Goal: Task Accomplishment & Management: Manage account settings

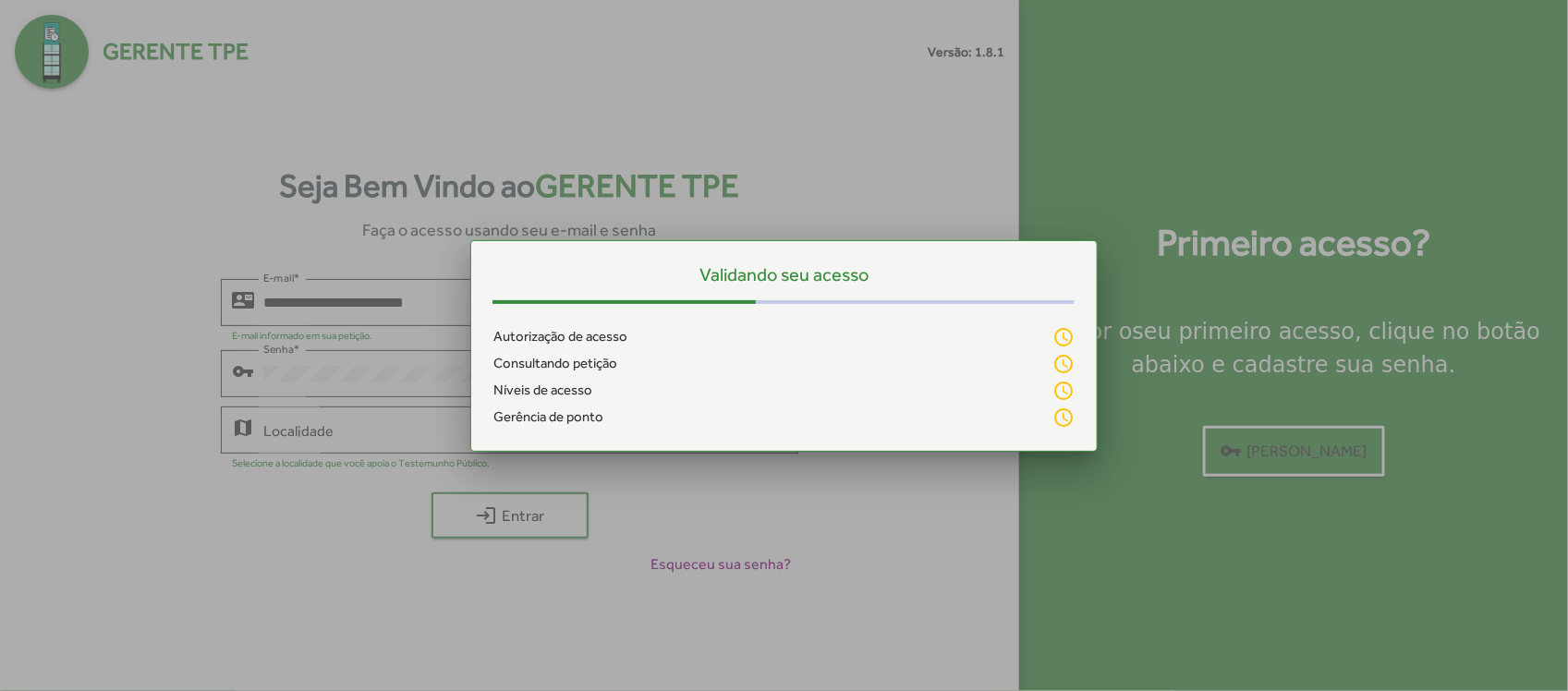
click at [342, 422] on div at bounding box center [784, 346] width 1568 height 691
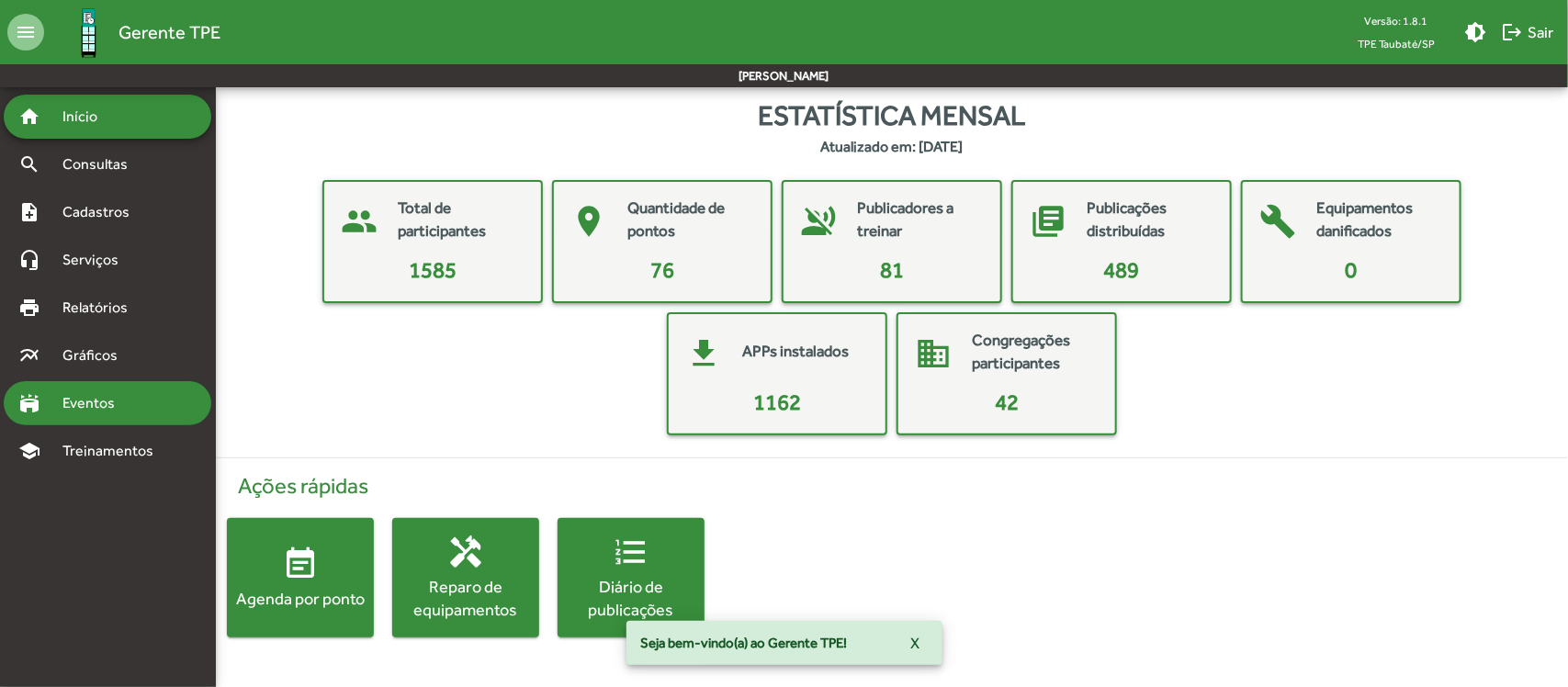
click at [84, 396] on span "Eventos" at bounding box center [95, 403] width 88 height 22
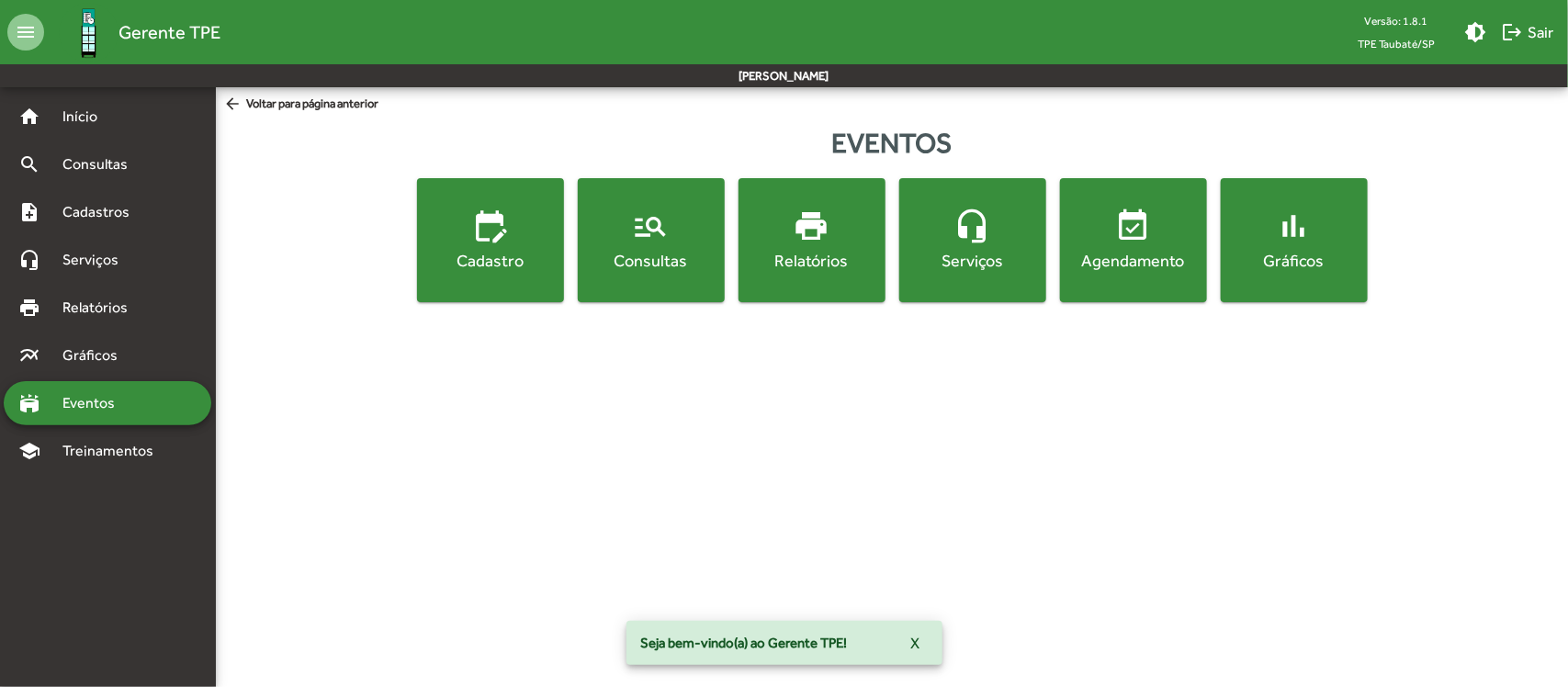
click at [678, 255] on div "Consultas" at bounding box center [651, 261] width 140 height 23
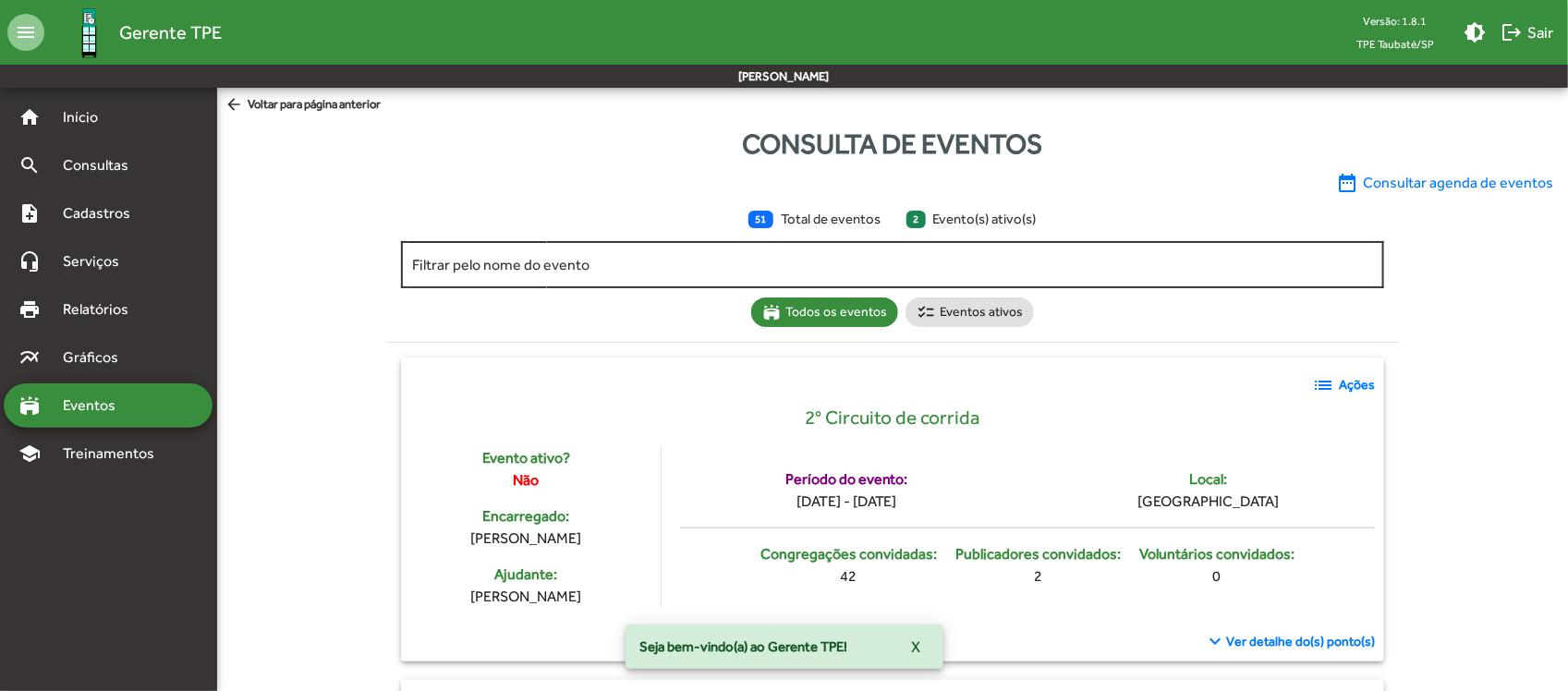
click at [618, 260] on input "Filtrar pelo nome do evento" at bounding box center [893, 264] width 962 height 17
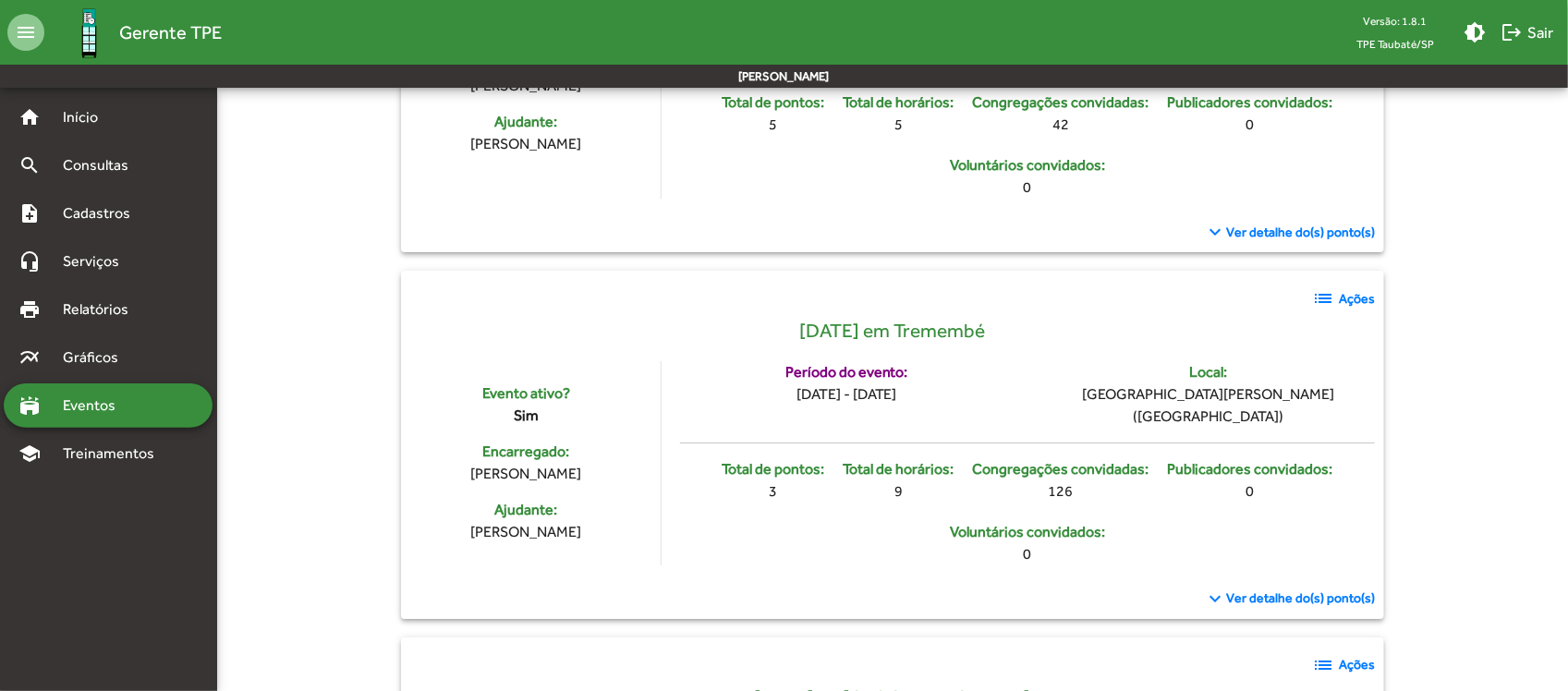
scroll to position [2657, 0]
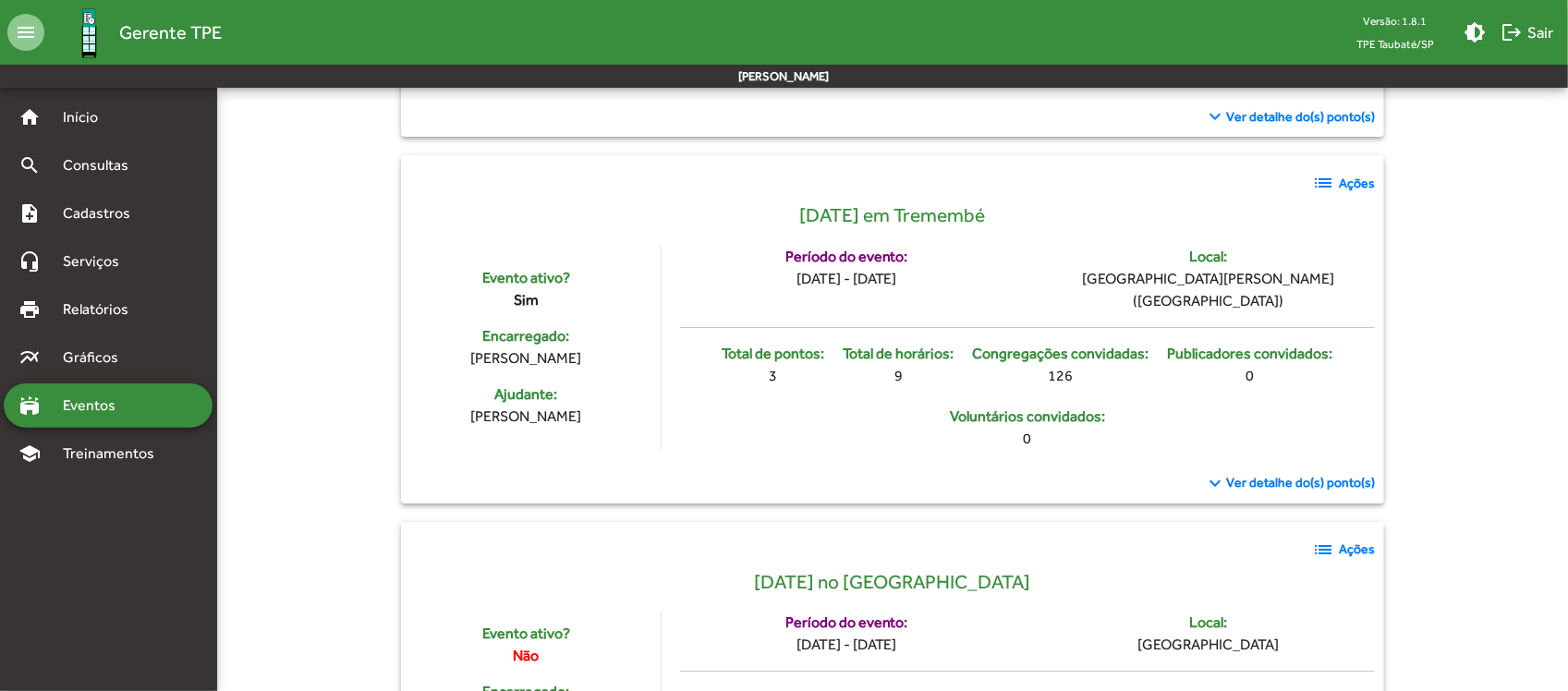
click at [1354, 193] on strong "Ações" at bounding box center [1356, 183] width 36 height 20
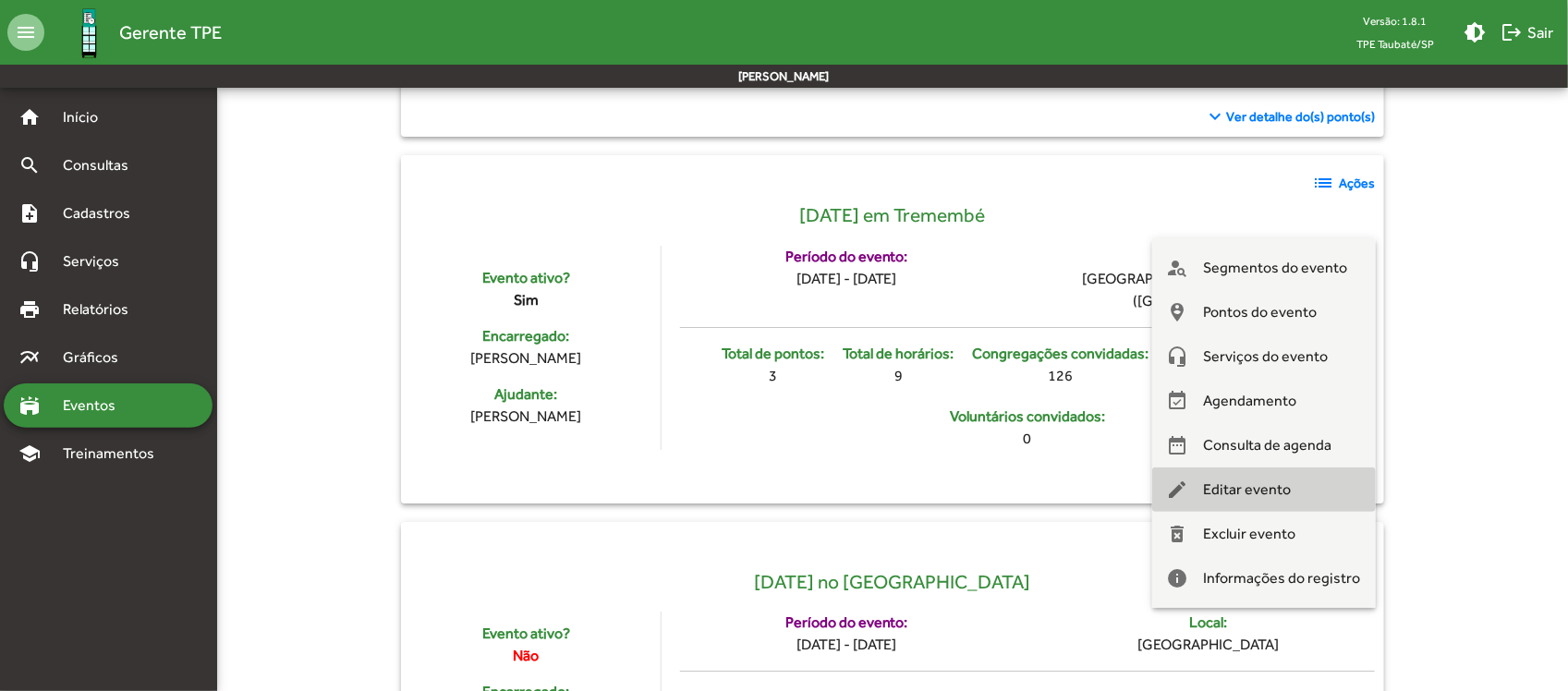
click at [1289, 486] on span "Editar evento" at bounding box center [1248, 489] width 88 height 44
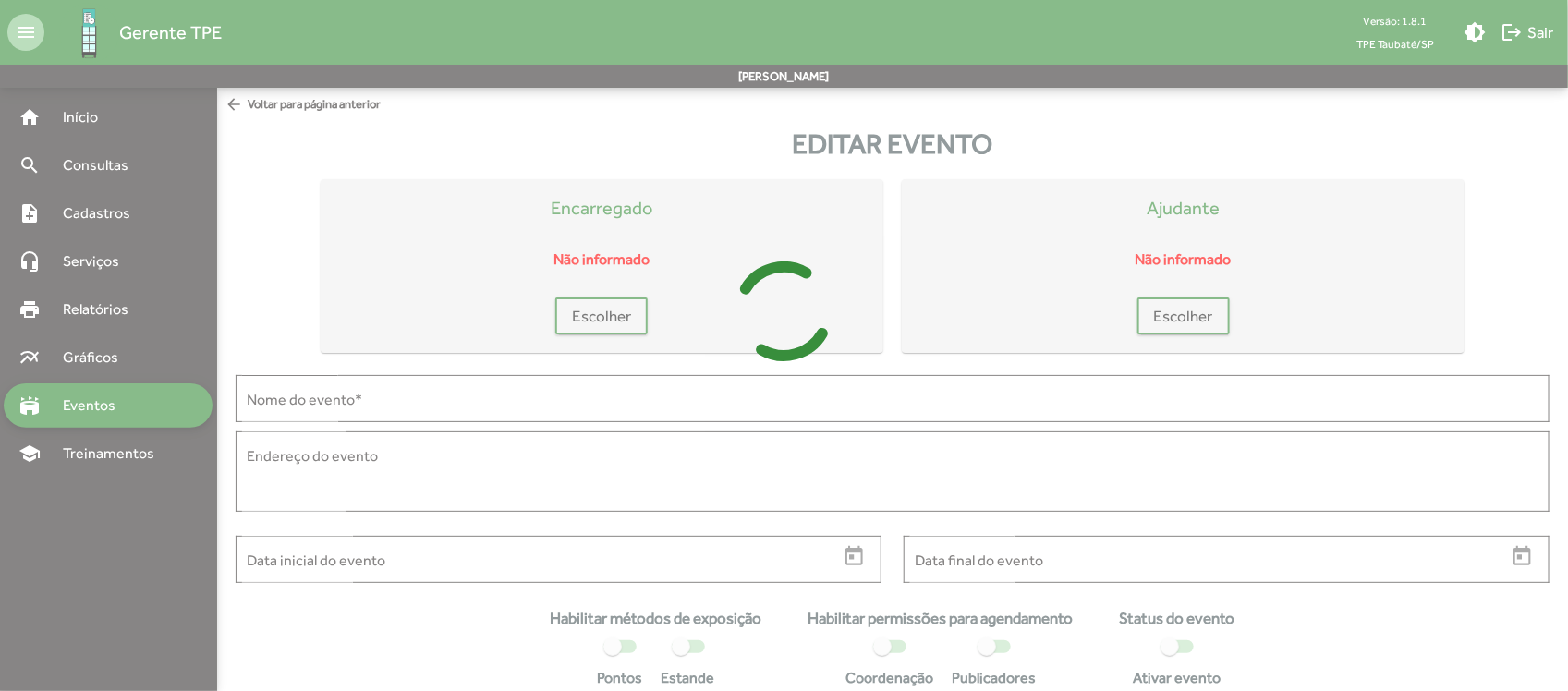
type input "**********"
type textarea "**********"
type input "**********"
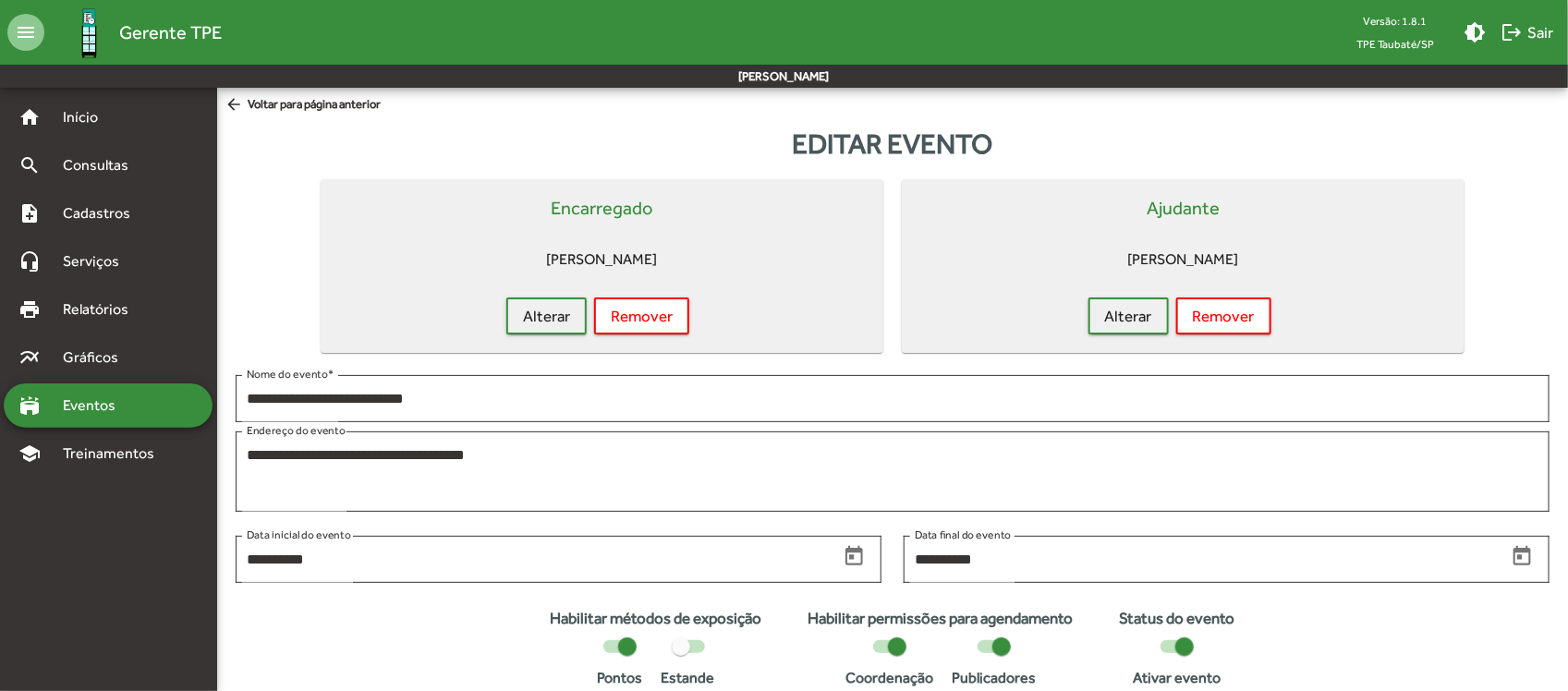
click at [242, 104] on mat-icon "arrow_back" at bounding box center [236, 105] width 23 height 20
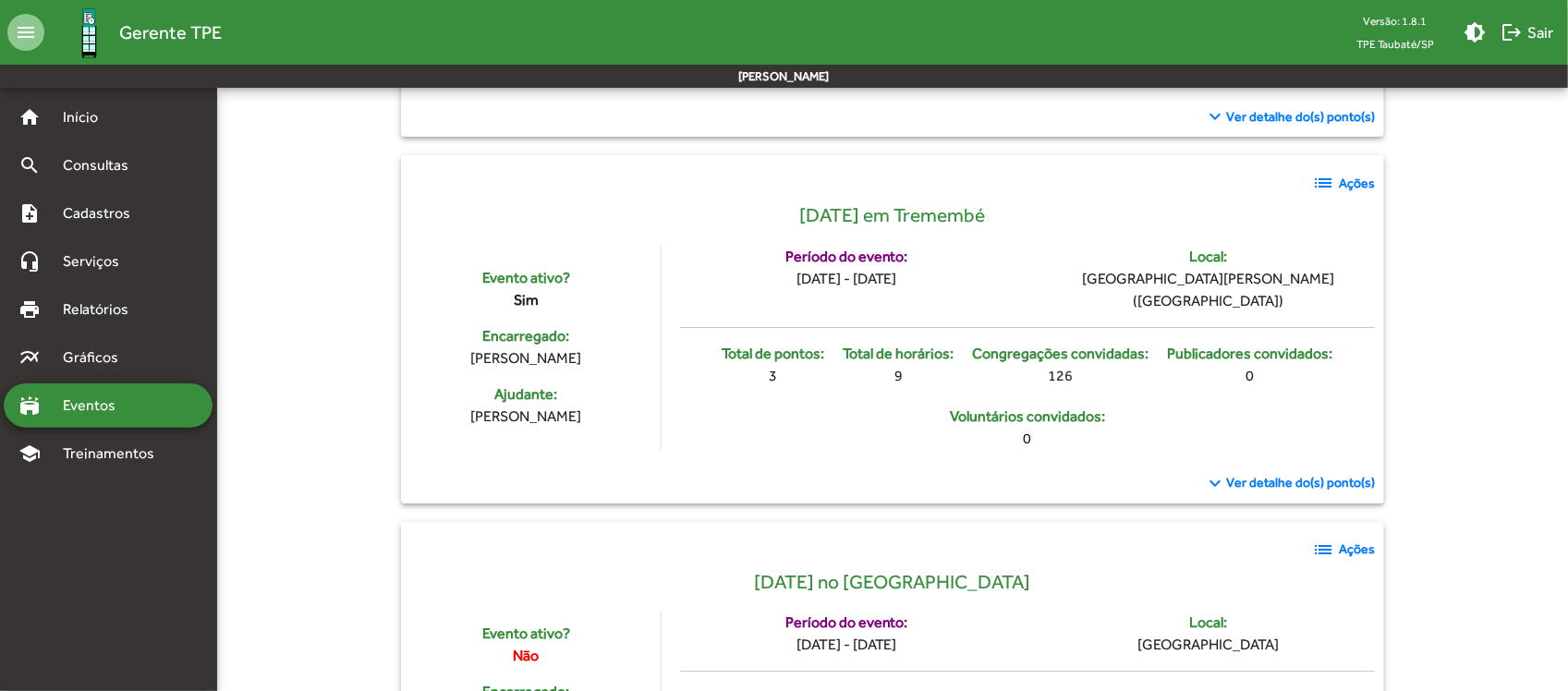
scroll to position [2773, 0]
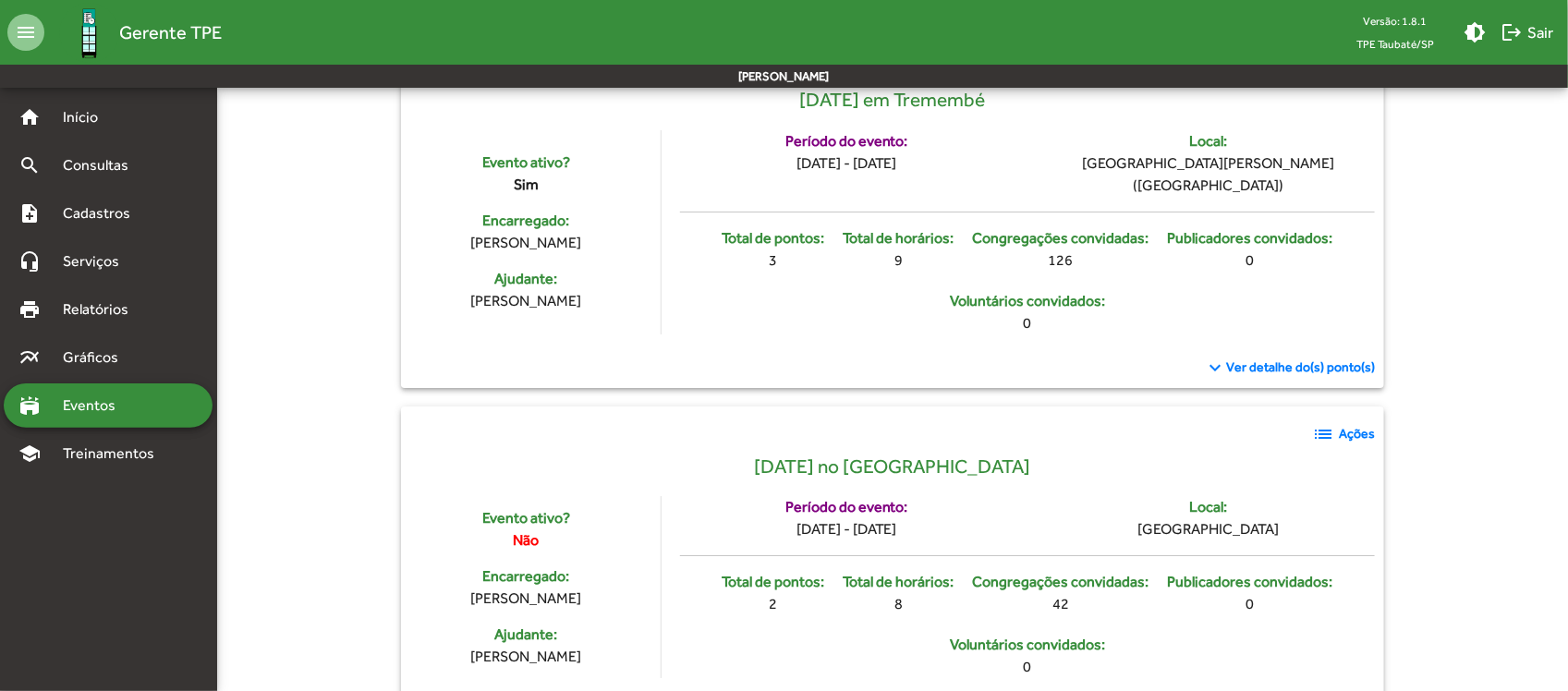
click at [1280, 377] on span "Ver detalhe do(s) ponto(s)" at bounding box center [1301, 367] width 148 height 20
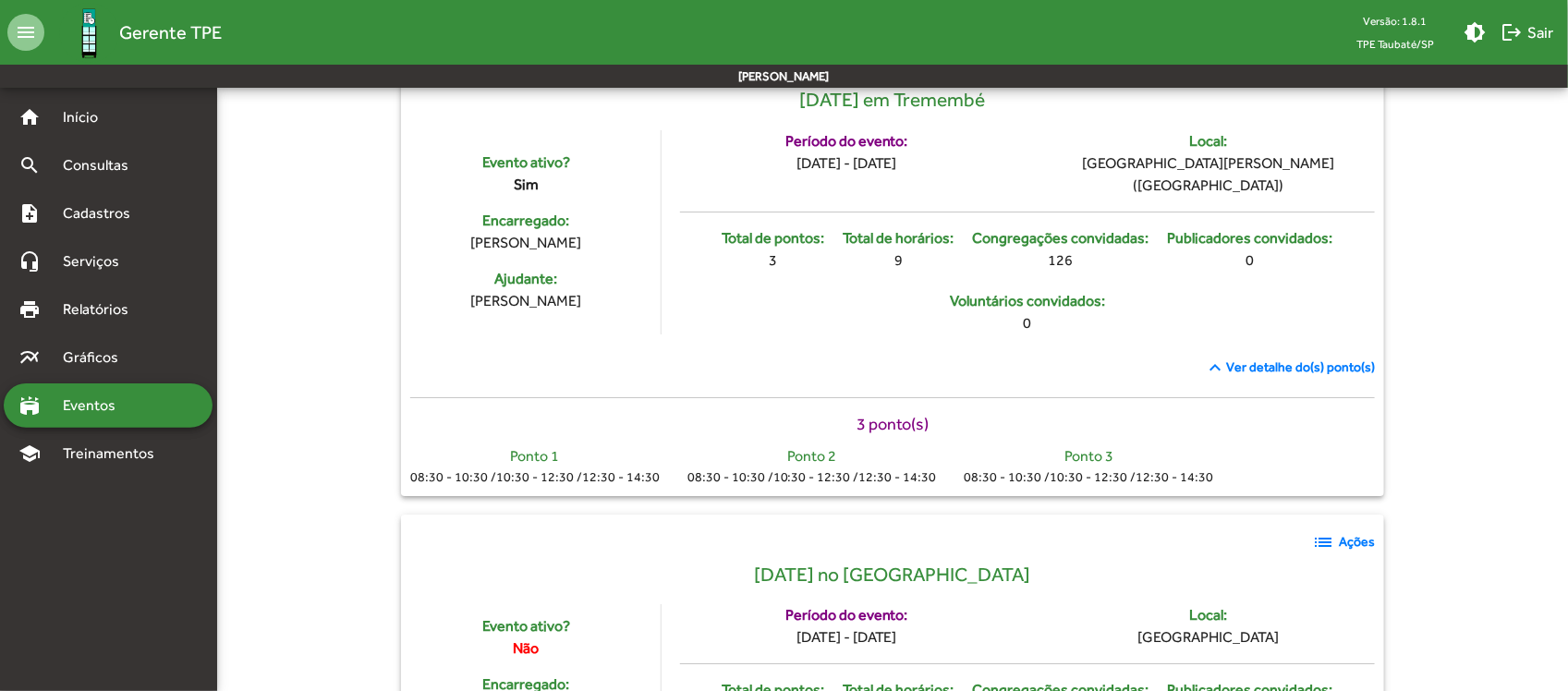
click at [1355, 78] on strong "Ações" at bounding box center [1356, 68] width 36 height 20
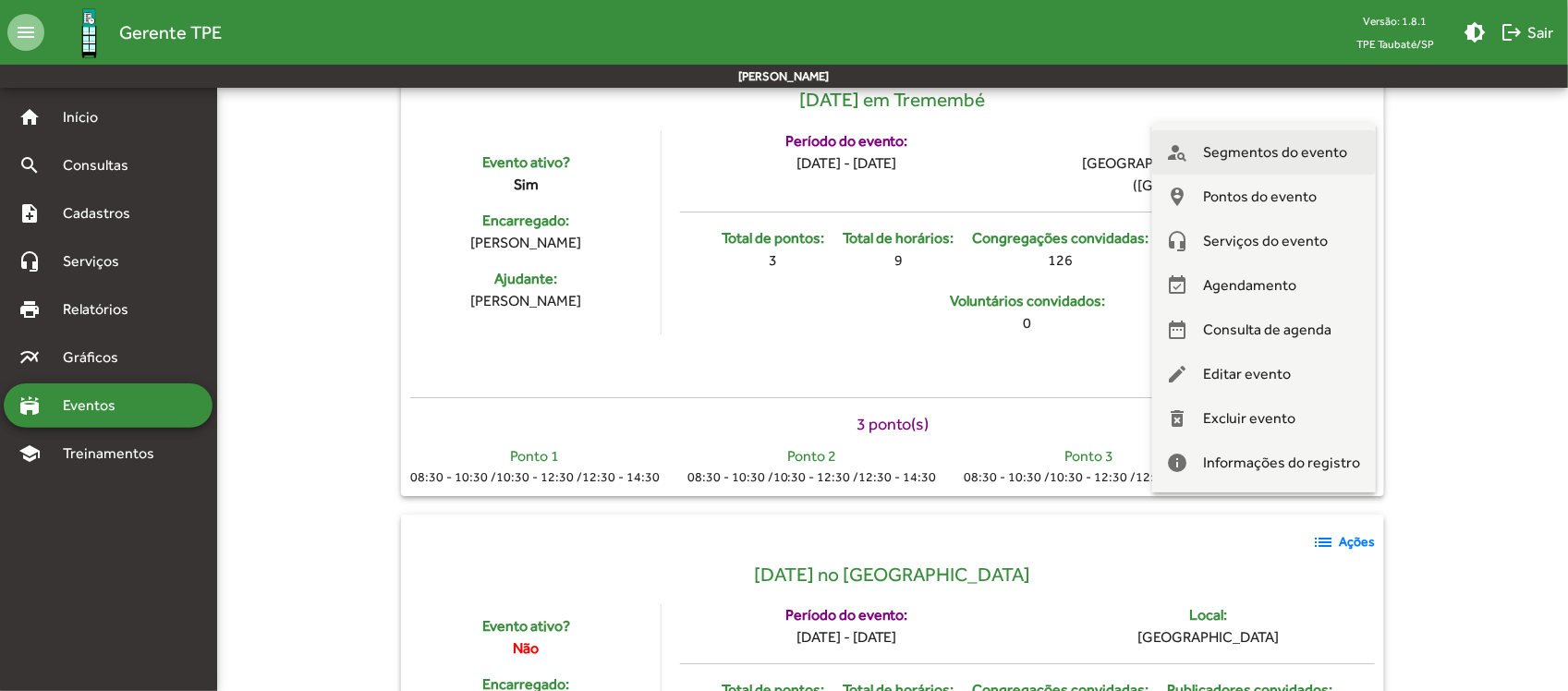
click at [1340, 142] on span "Segmentos do evento" at bounding box center [1276, 152] width 144 height 44
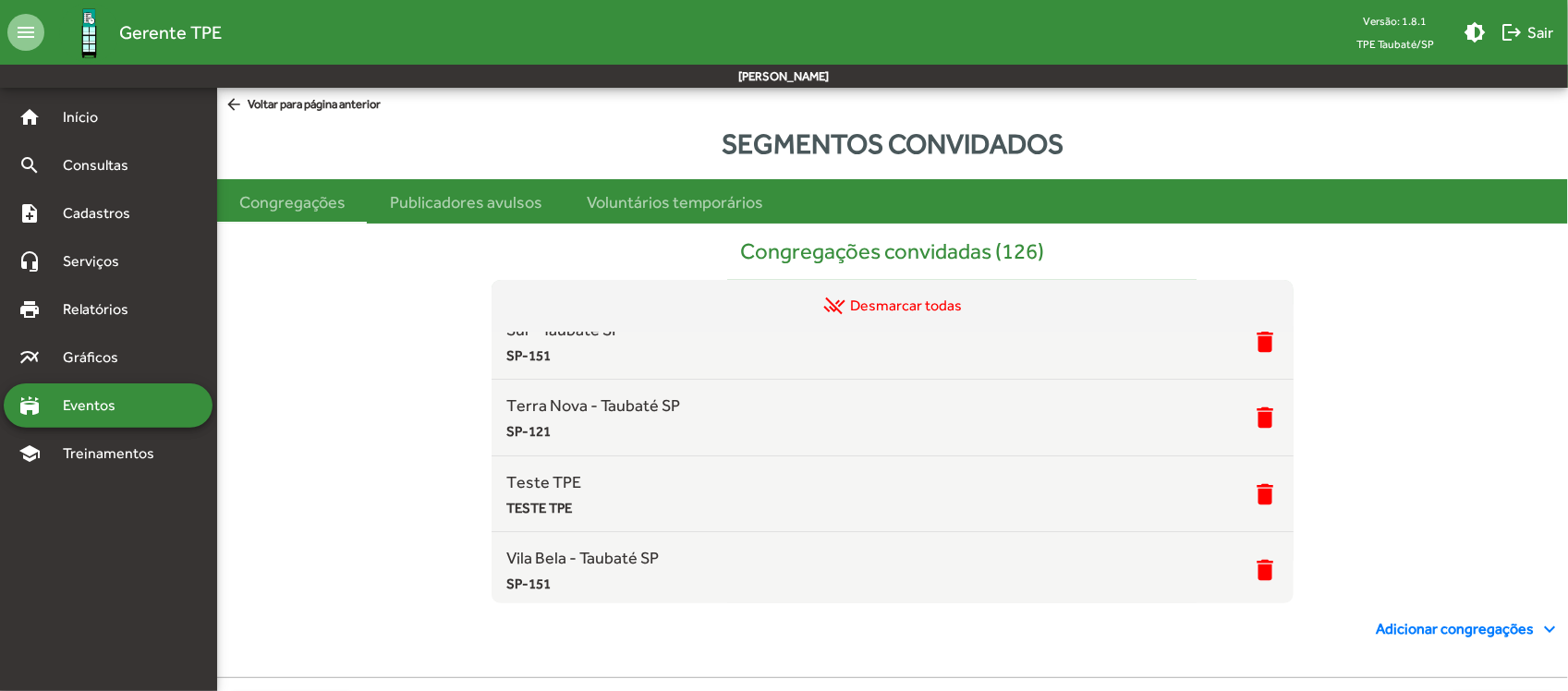
scroll to position [2888, 0]
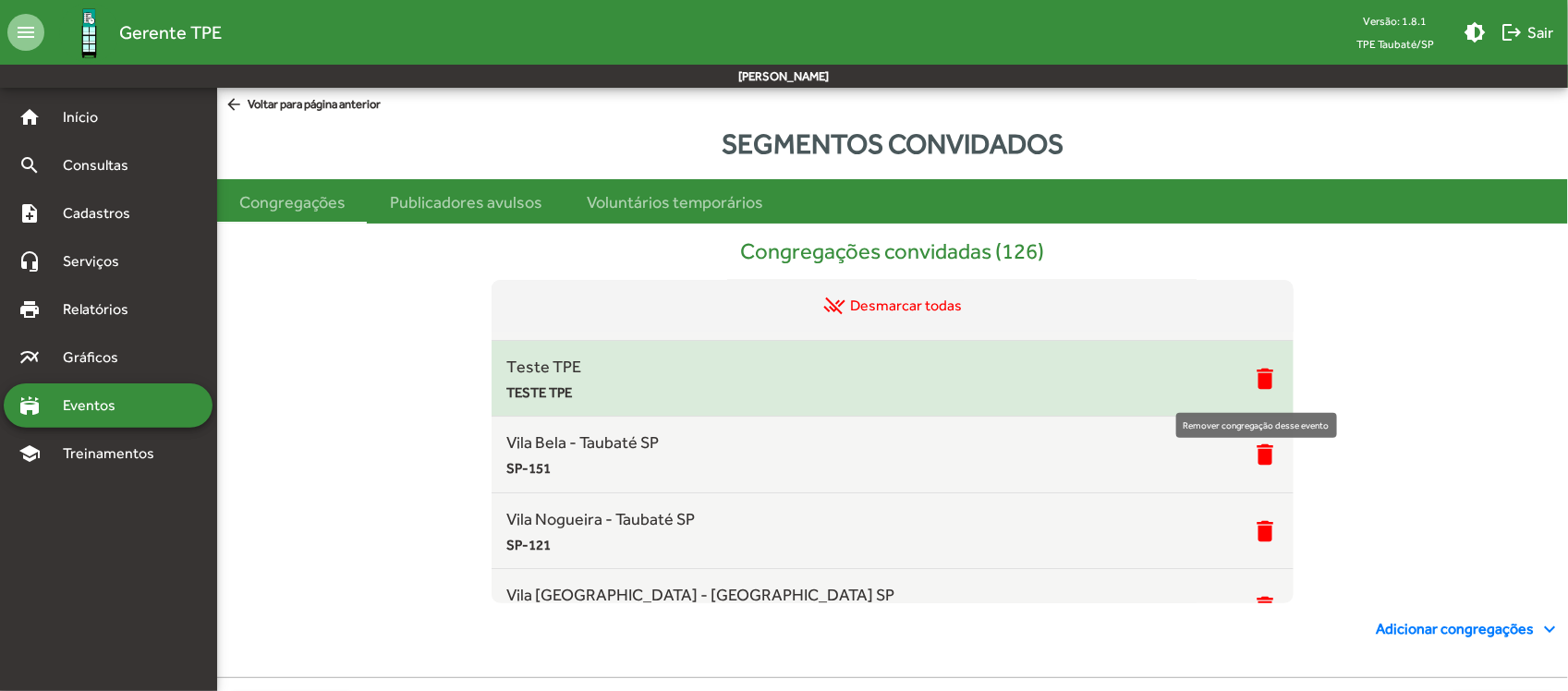
click at [1251, 386] on mat-icon "delete" at bounding box center [1265, 379] width 27 height 27
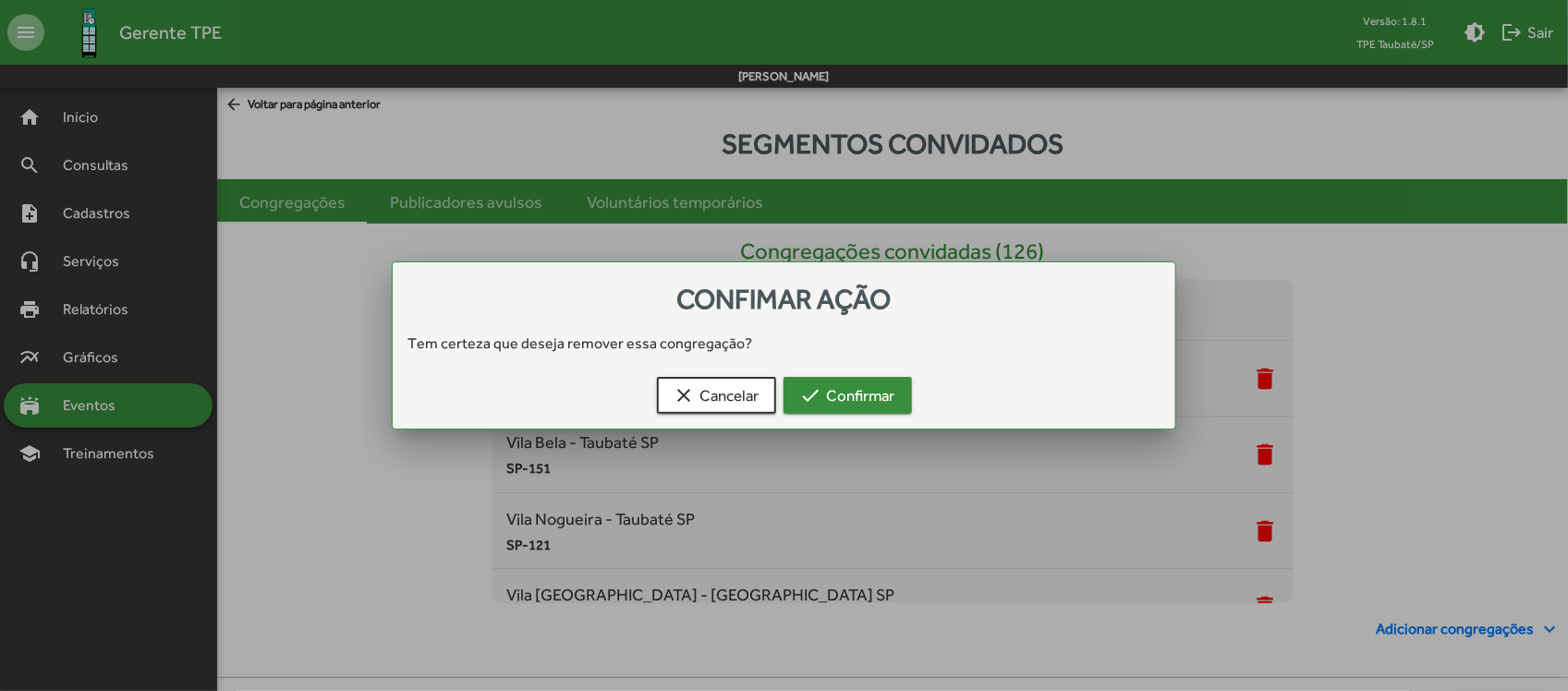
click at [856, 390] on span "check Confirmar" at bounding box center [848, 395] width 96 height 33
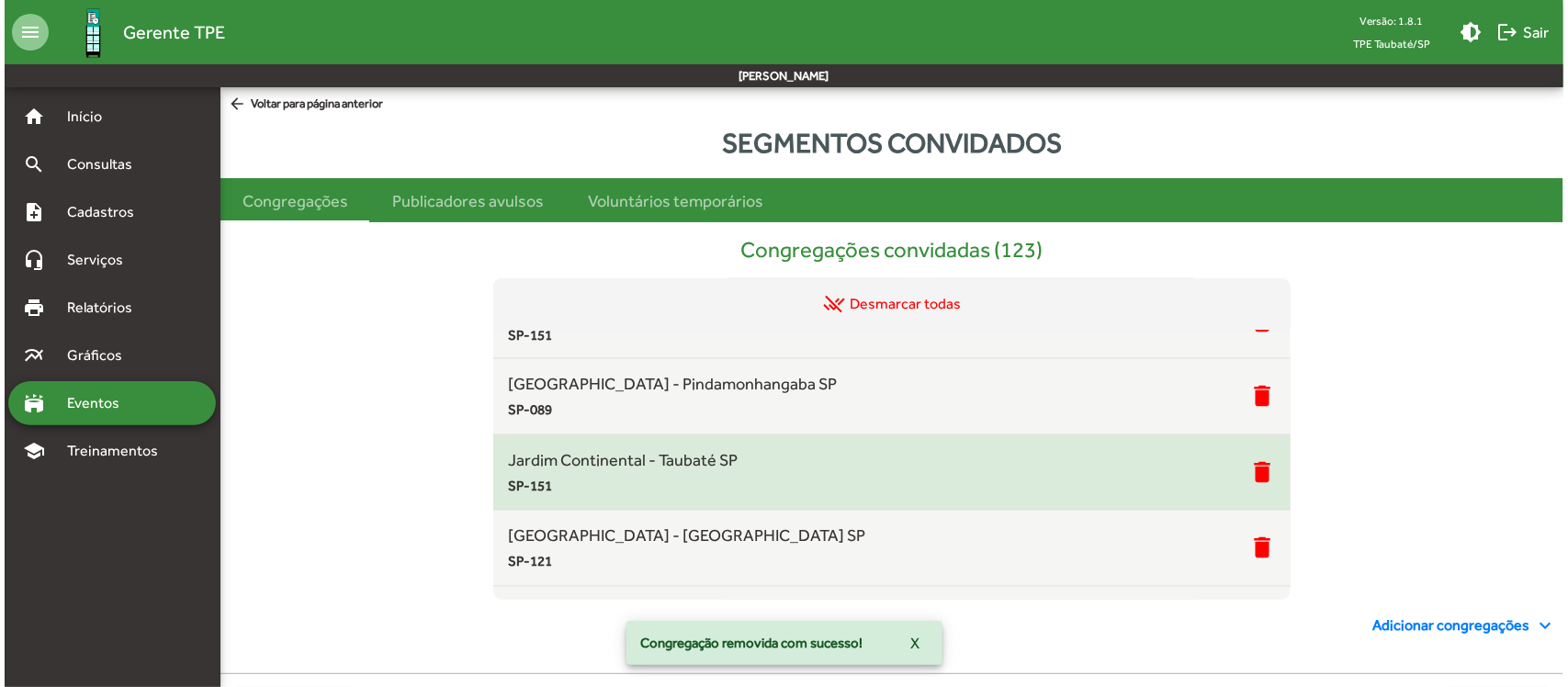
scroll to position [4709, 0]
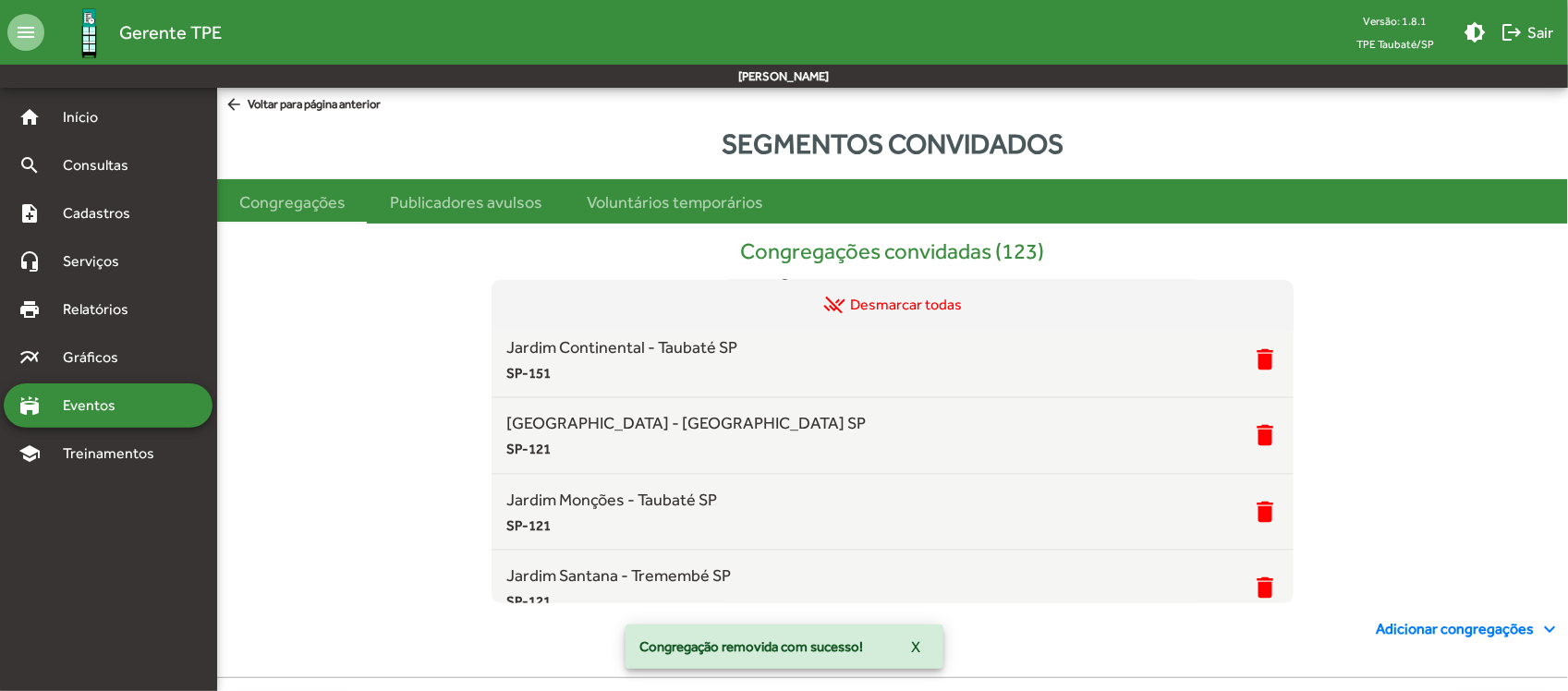
click at [919, 304] on span "remove_done Desmarcar todas" at bounding box center [893, 305] width 139 height 22
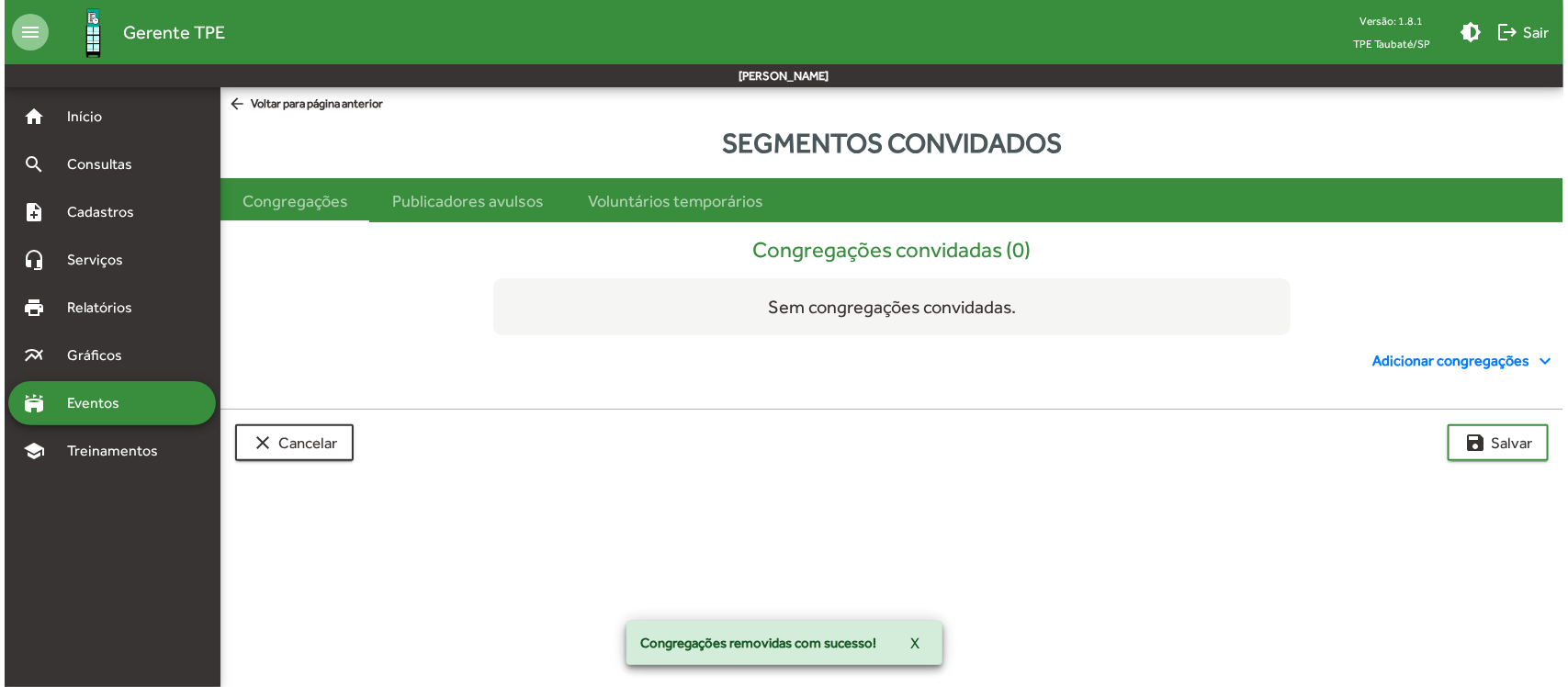
scroll to position [0, 0]
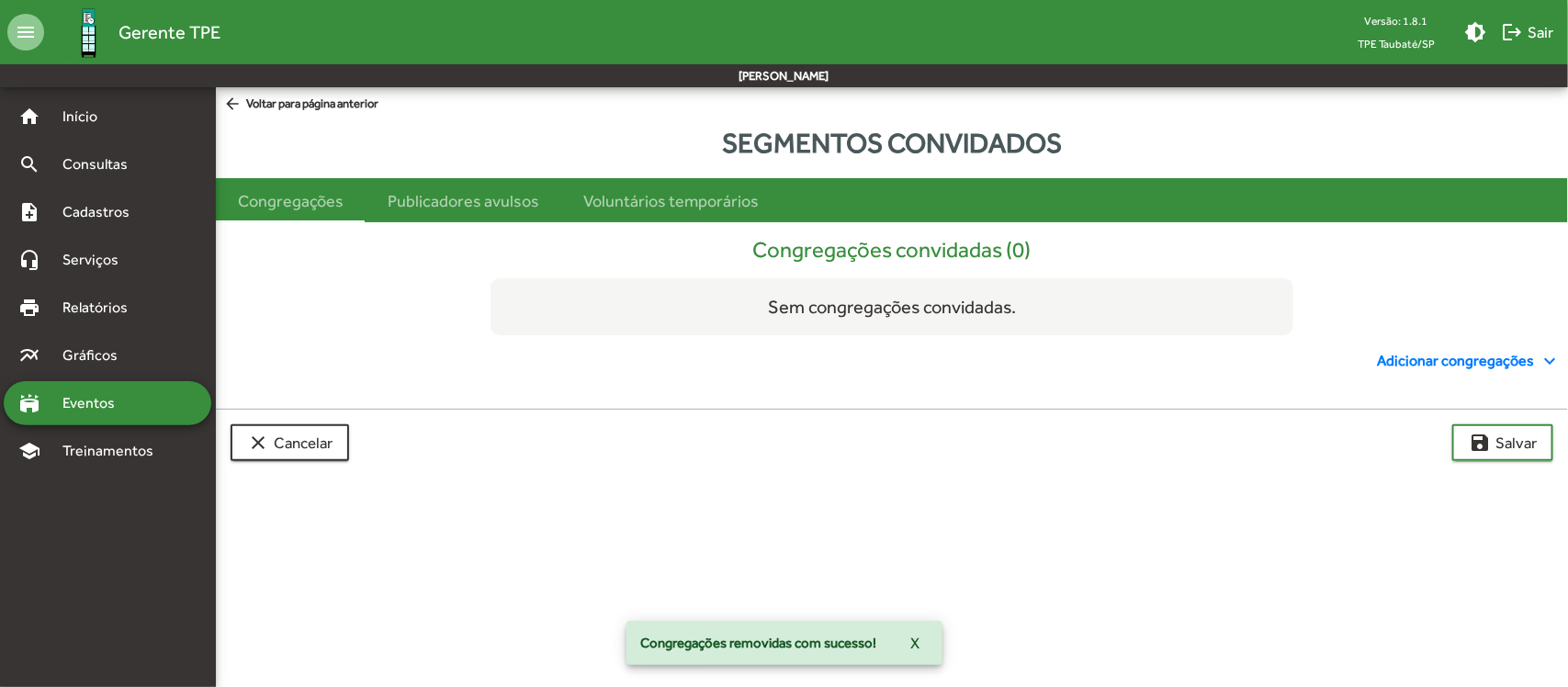
click at [1461, 365] on span "Adicionar congregações expand_more" at bounding box center [1468, 361] width 183 height 22
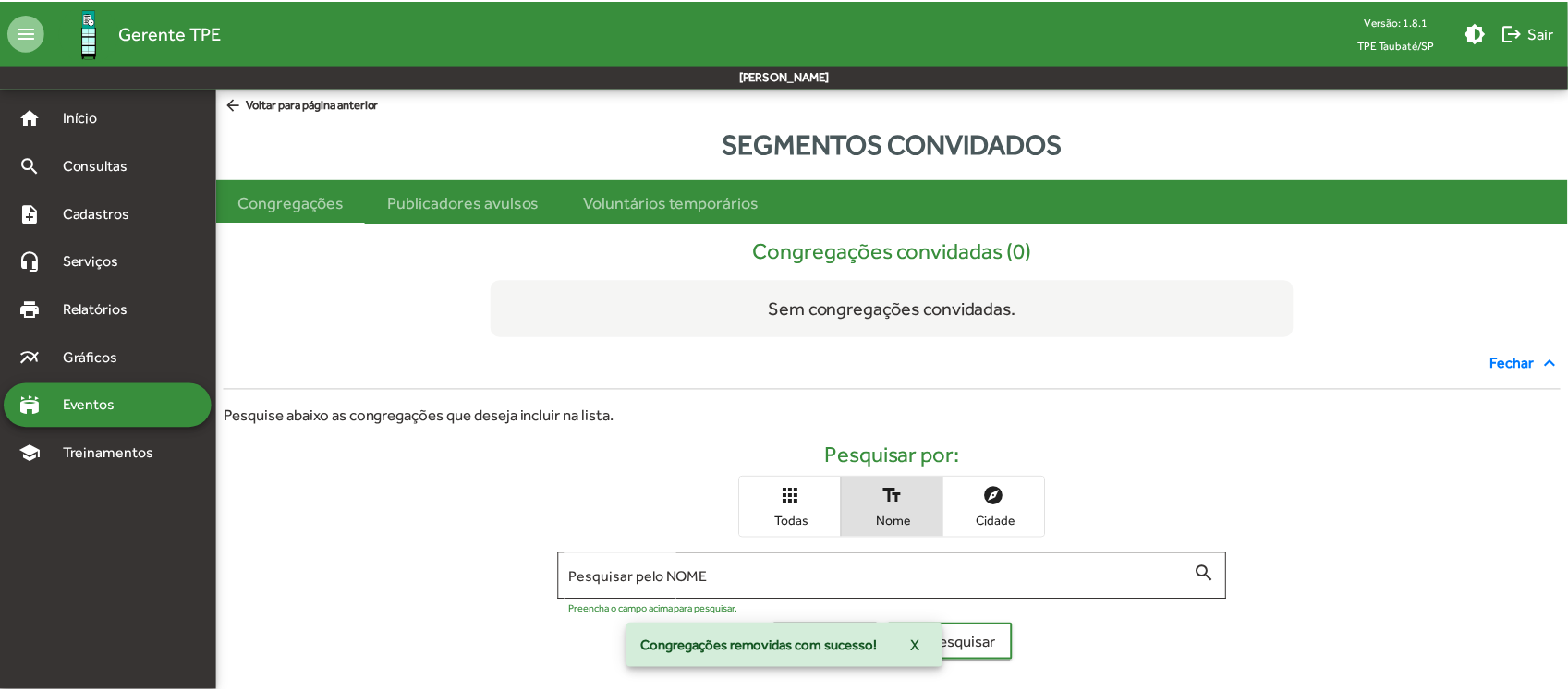
scroll to position [94, 0]
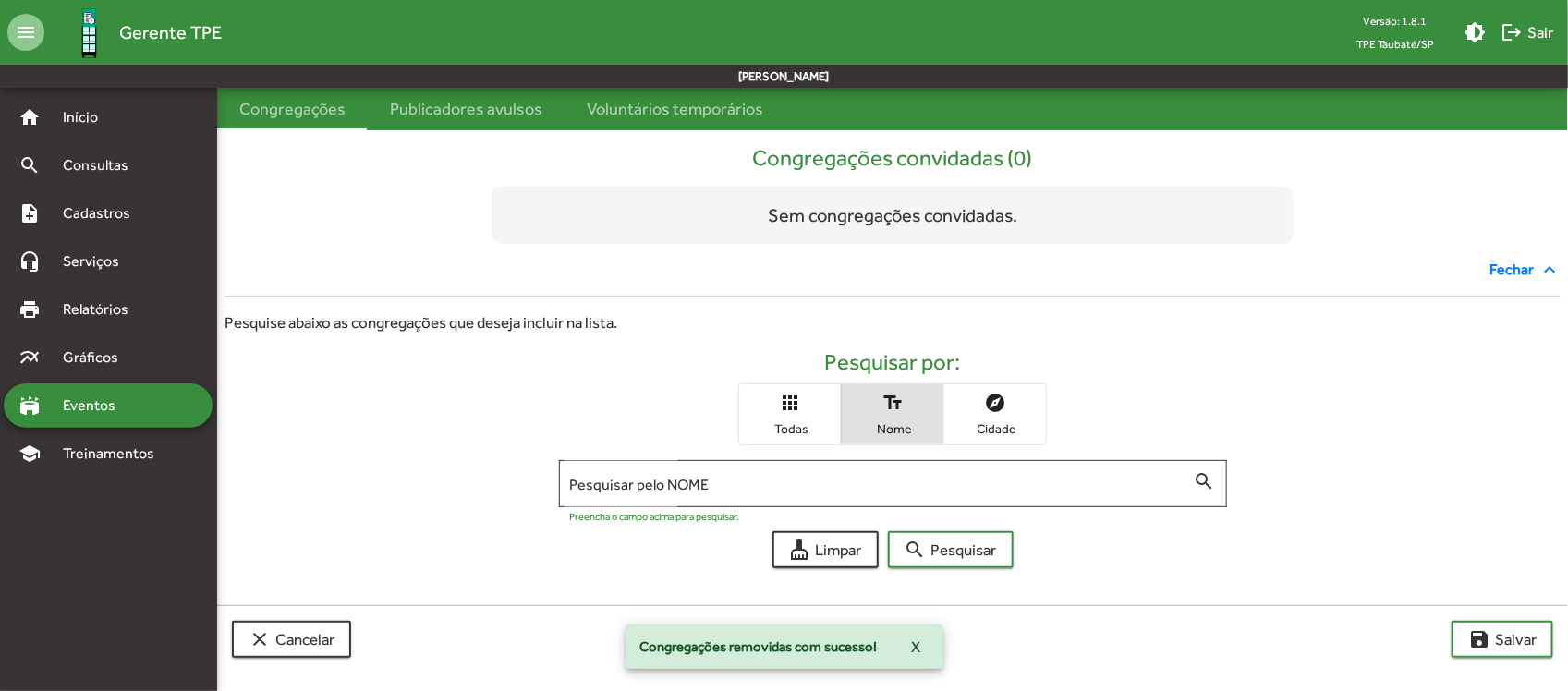
click at [782, 408] on mat-icon "apps" at bounding box center [789, 402] width 22 height 22
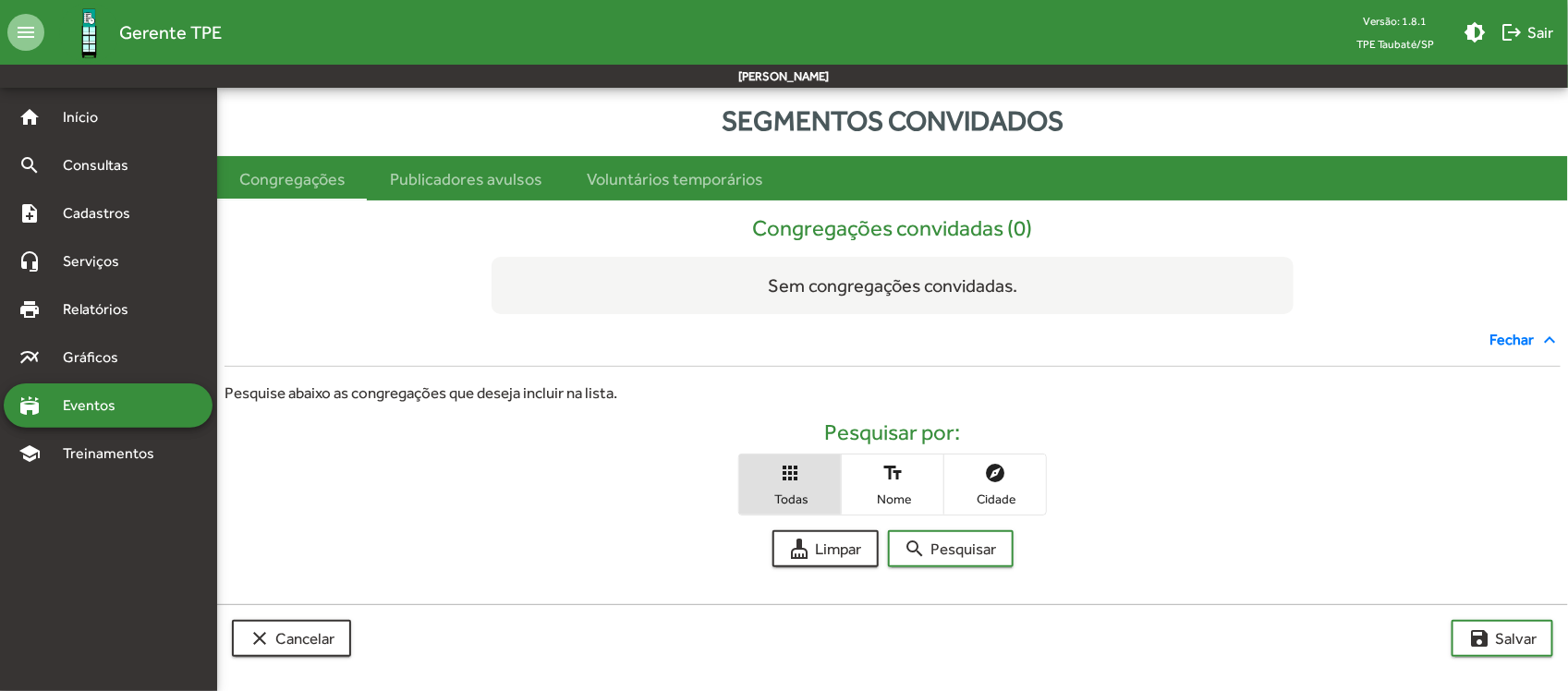
click at [784, 478] on mat-icon "apps" at bounding box center [789, 472] width 22 height 22
click at [989, 554] on span "search Pesquisar" at bounding box center [950, 549] width 93 height 33
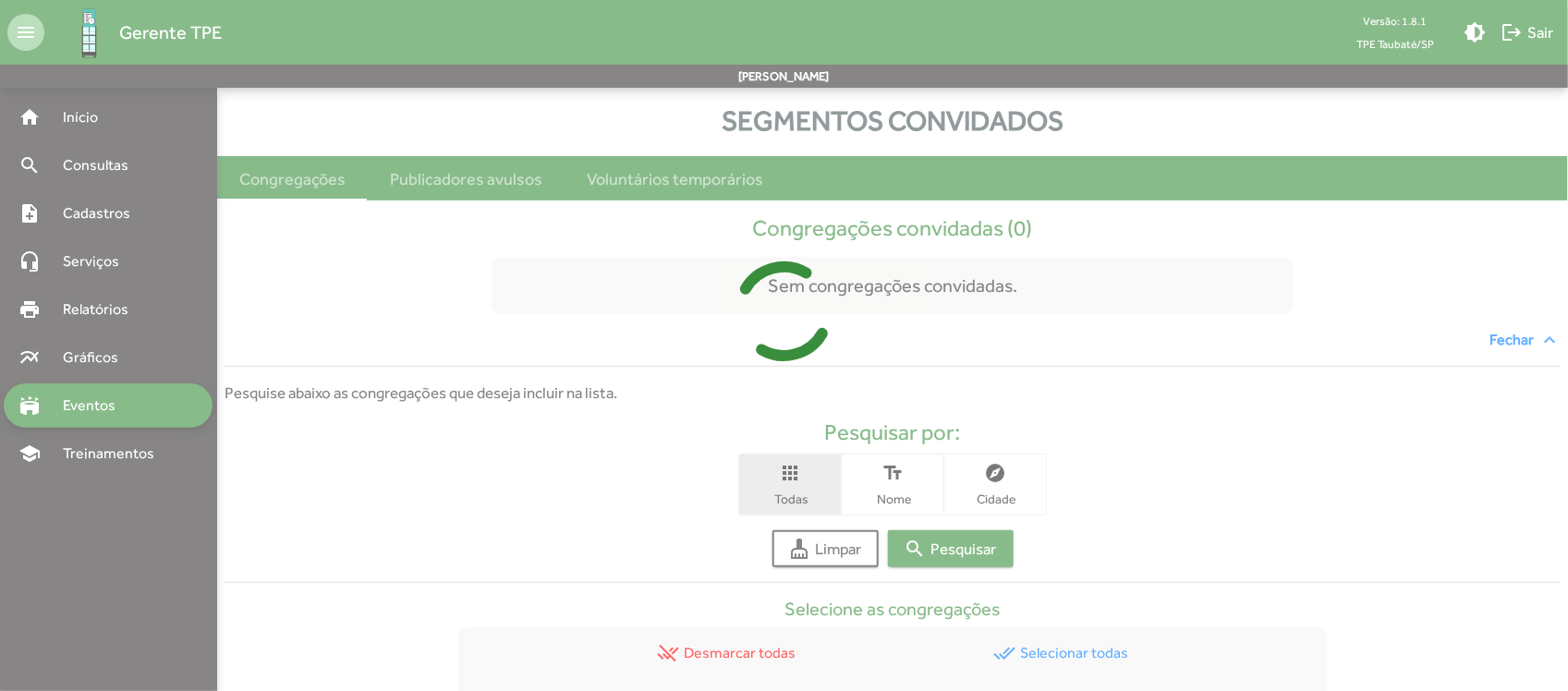
scroll to position [407, 0]
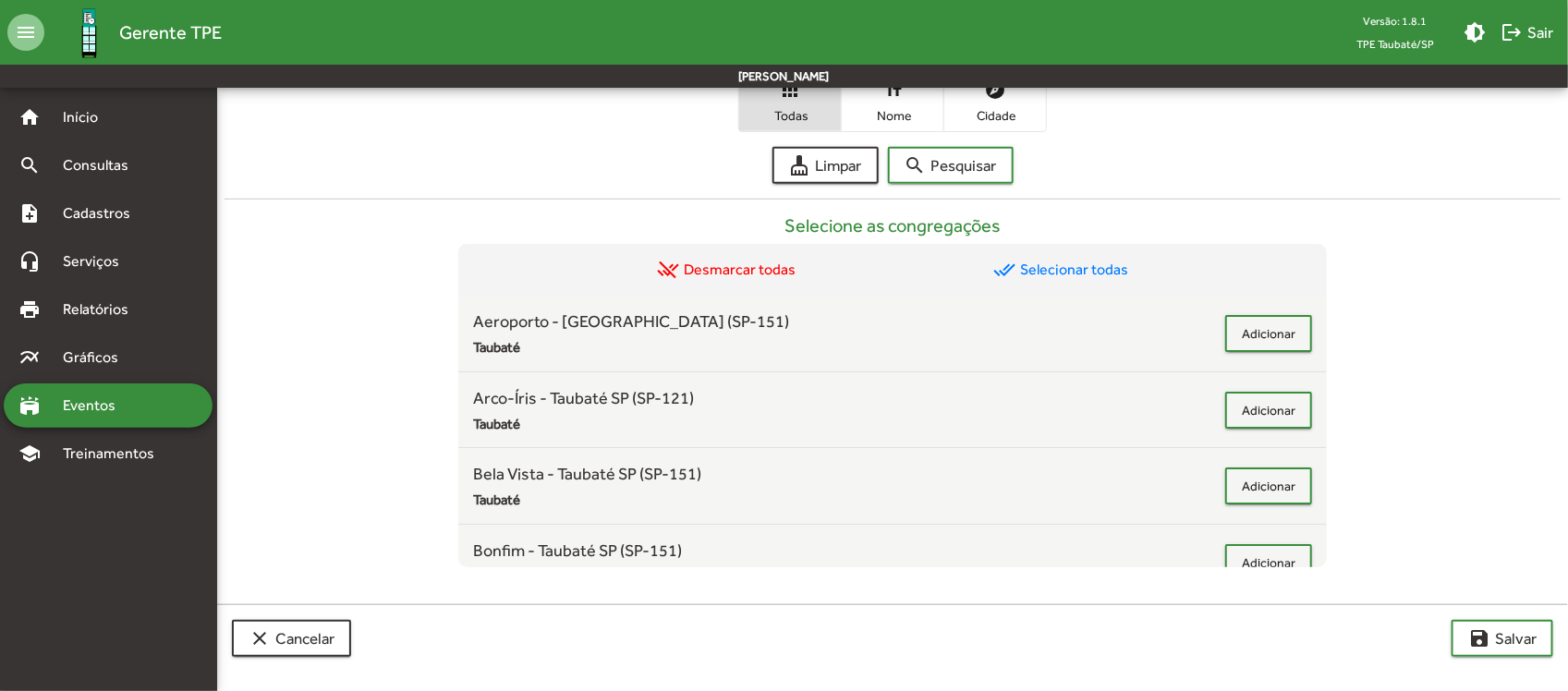
click at [1055, 268] on span "done_all Selecionar todas" at bounding box center [1061, 269] width 135 height 22
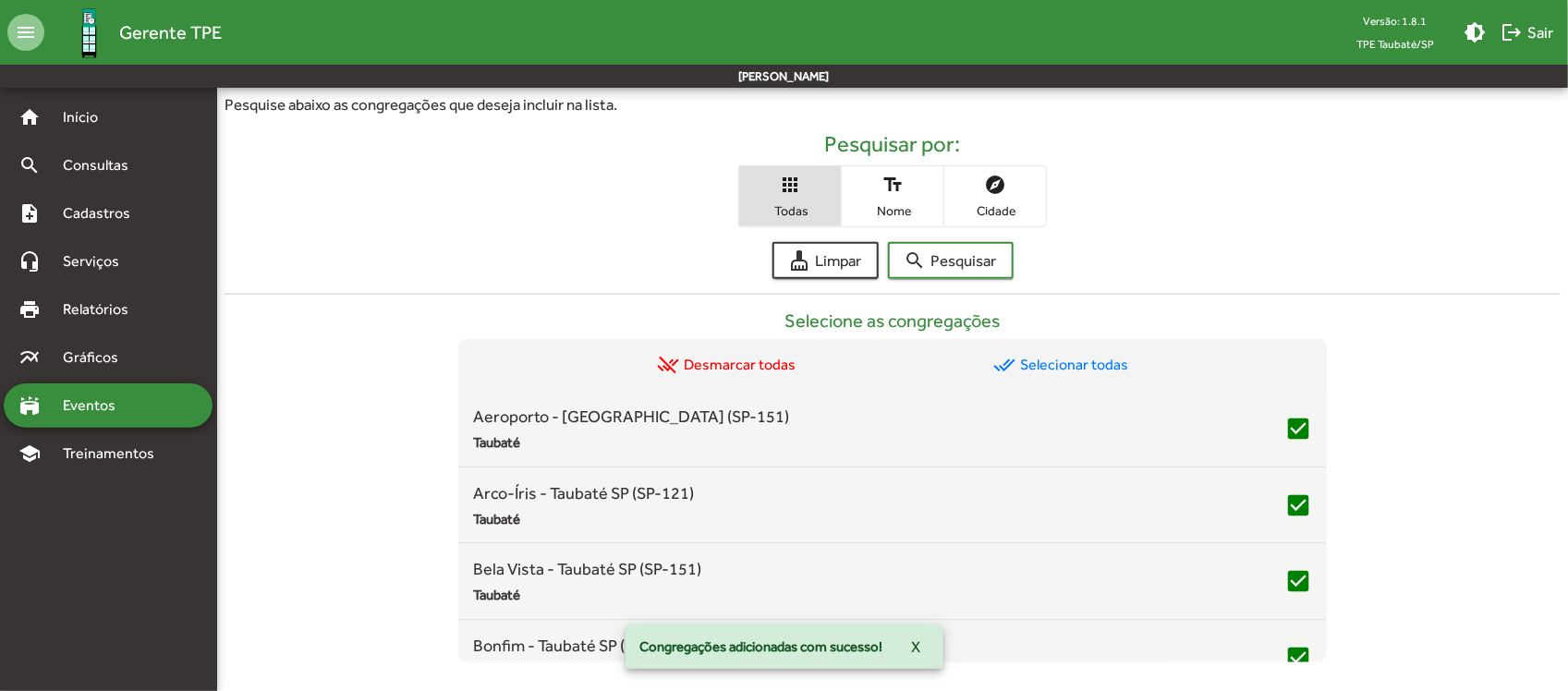
scroll to position [672, 0]
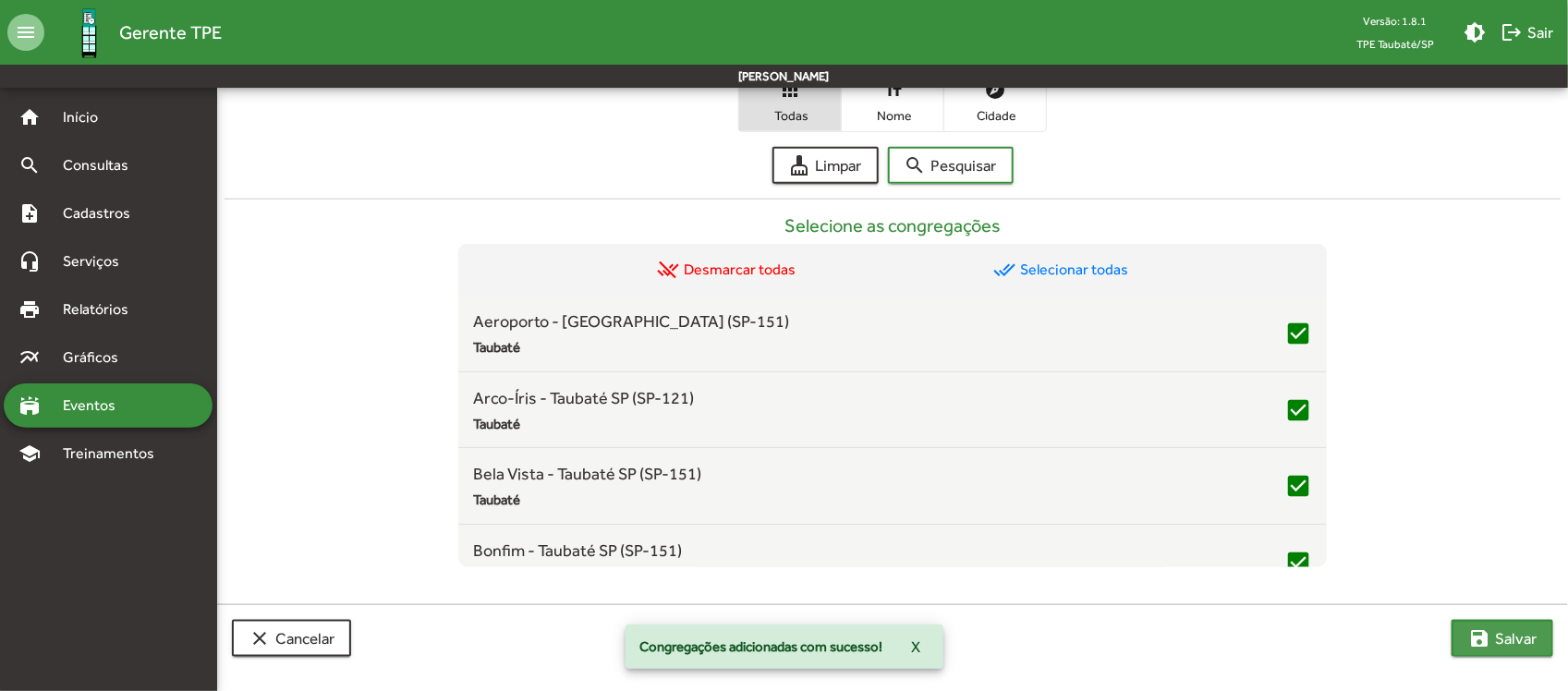
click at [1484, 630] on mat-icon "save" at bounding box center [1479, 638] width 22 height 22
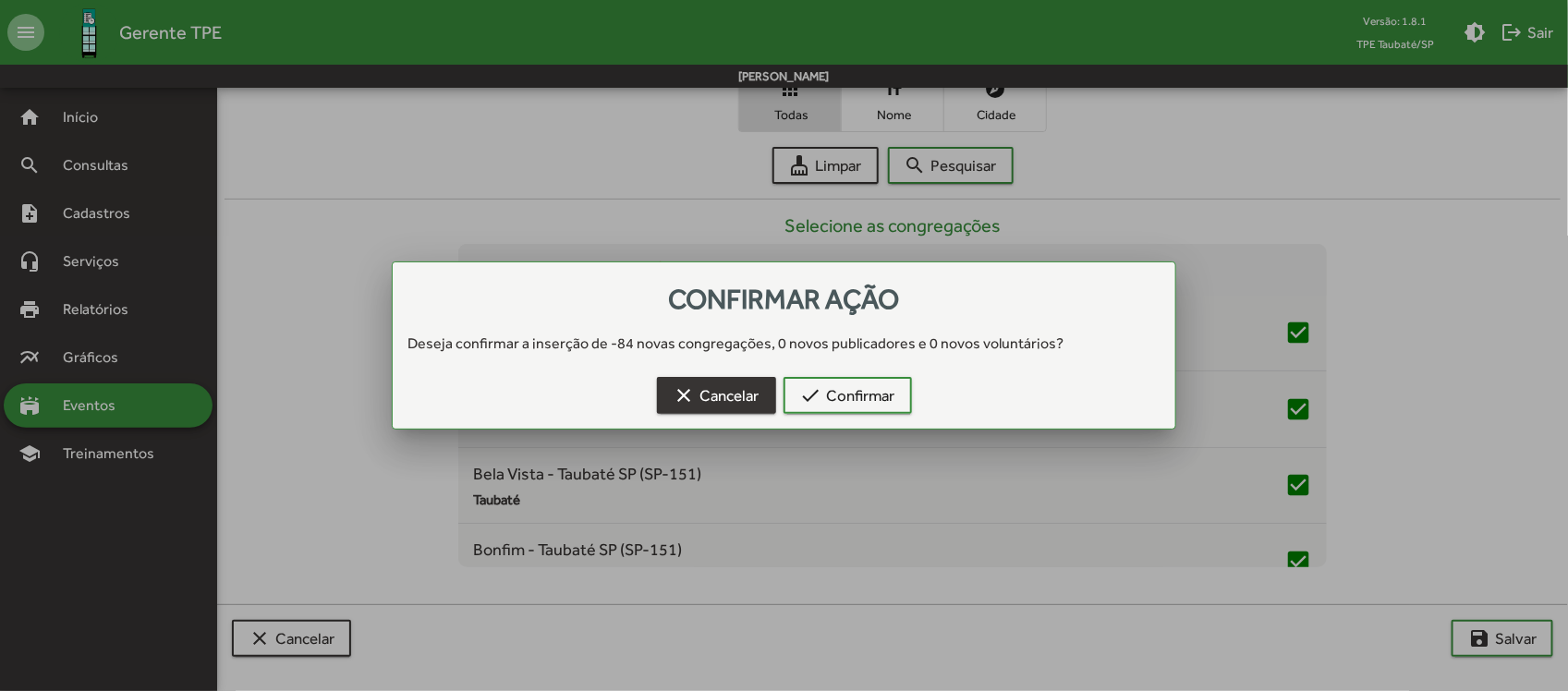
click at [722, 397] on span "clear Cancelar" at bounding box center [716, 395] width 86 height 33
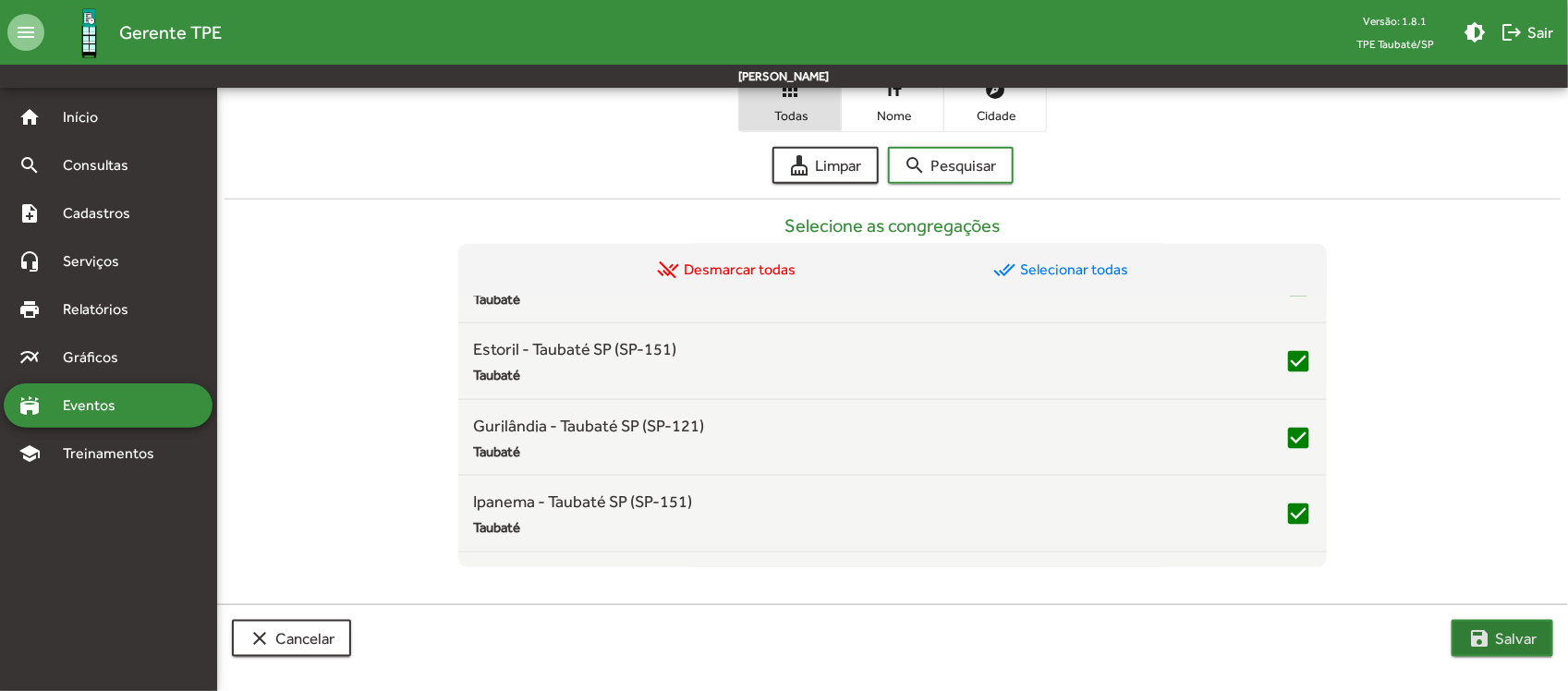
scroll to position [1502, 0]
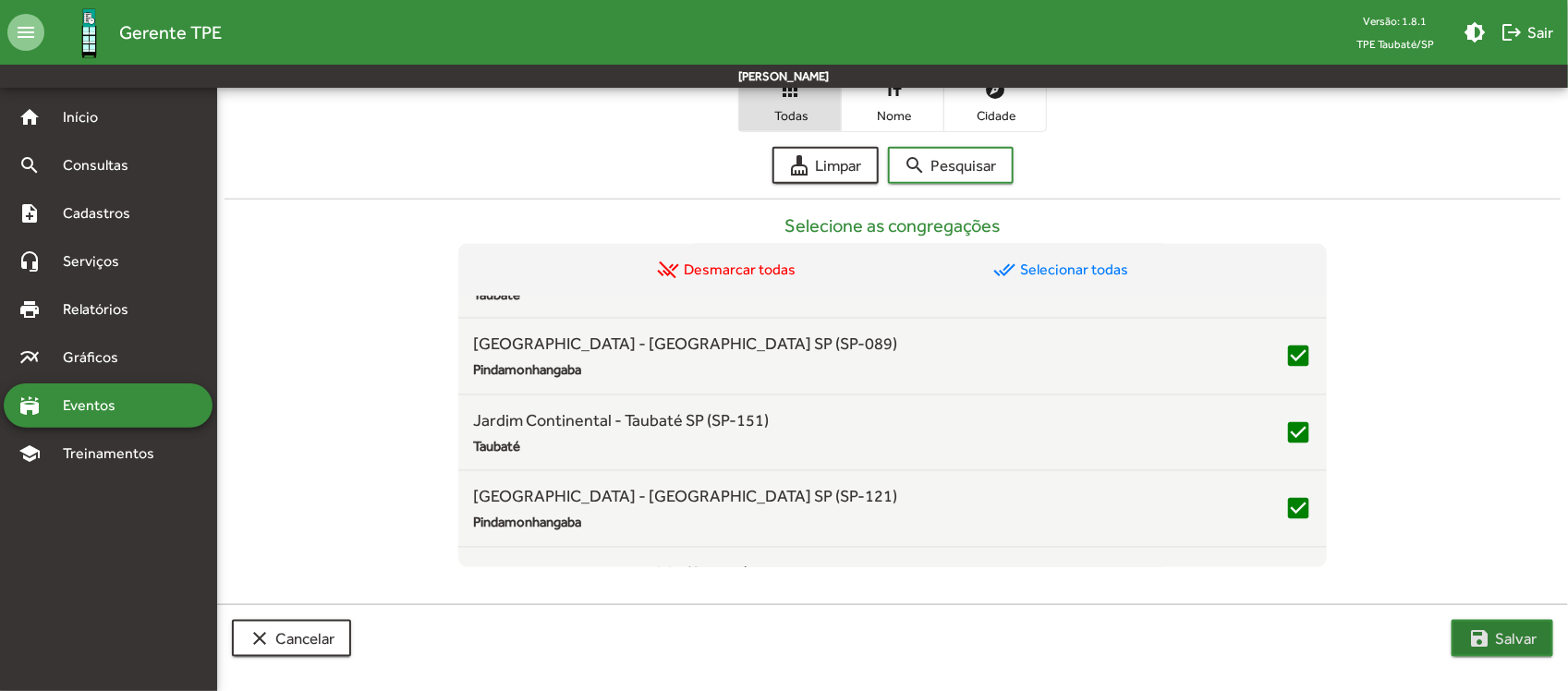
click at [1479, 630] on mat-icon "save" at bounding box center [1479, 638] width 22 height 22
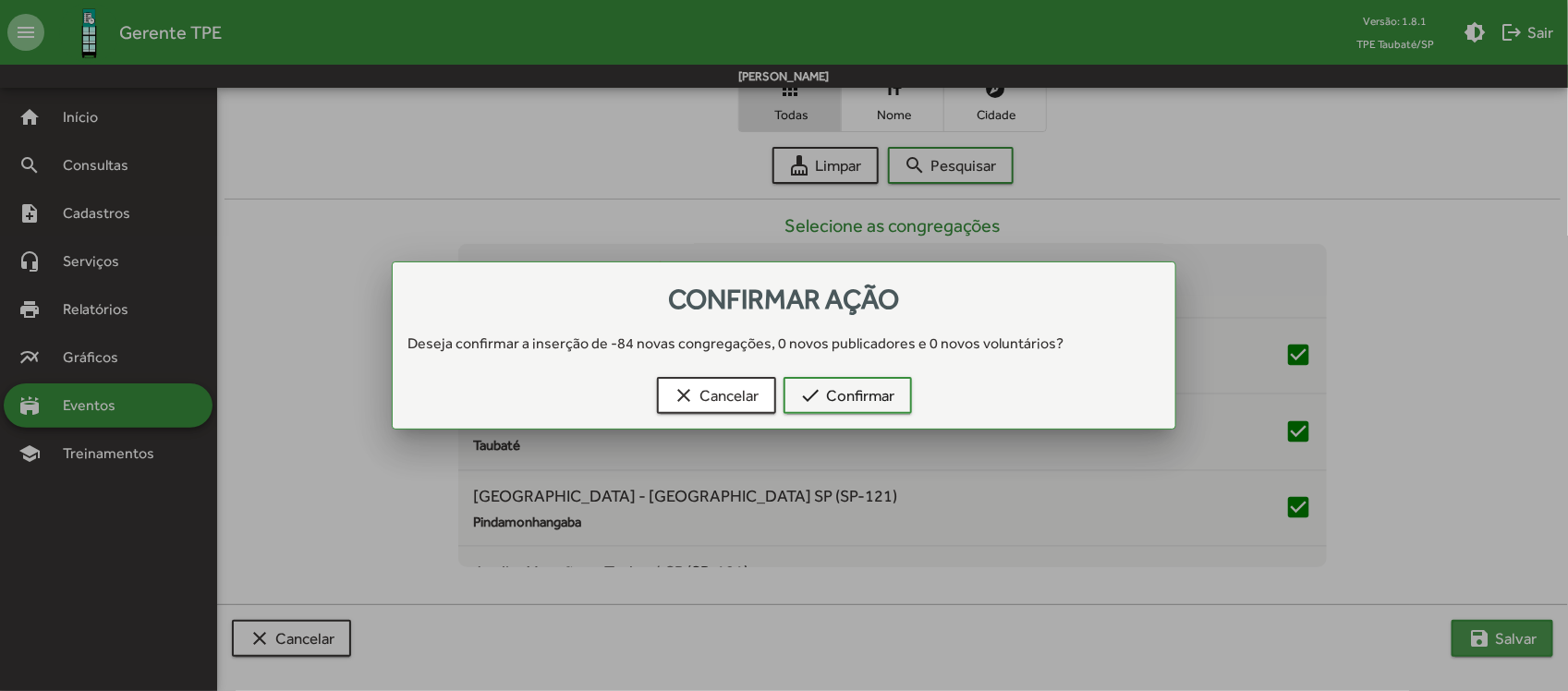
scroll to position [0, 0]
click at [845, 398] on span "check Confirmar" at bounding box center [848, 395] width 96 height 33
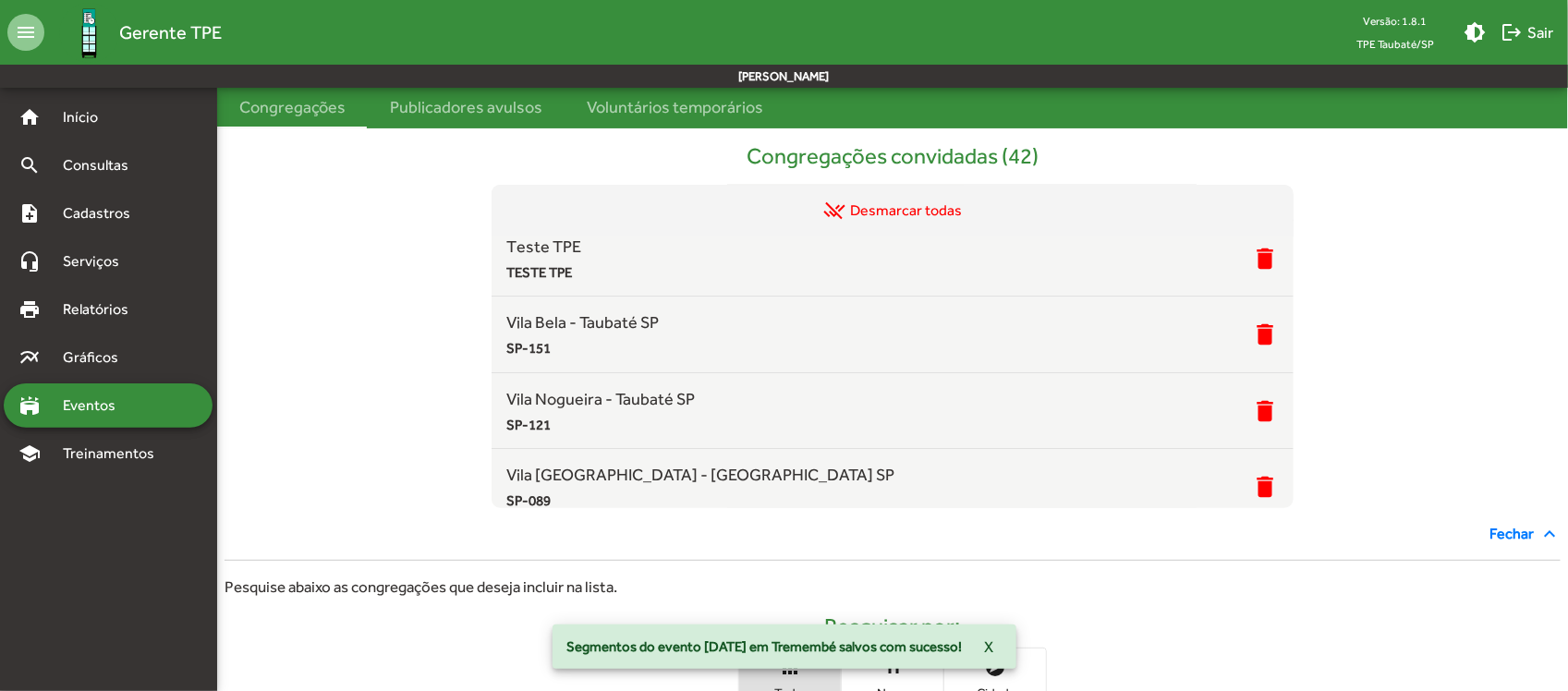
scroll to position [2937, 0]
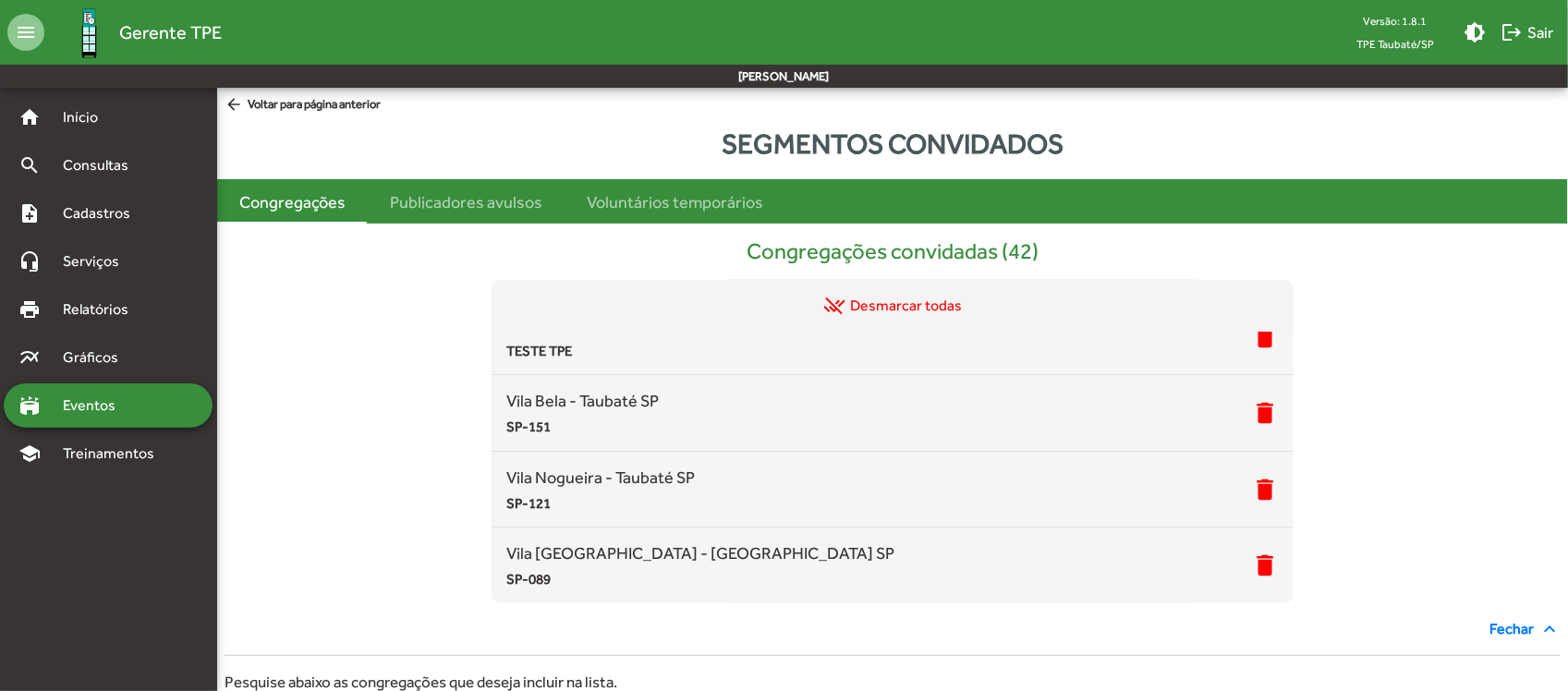
click at [302, 203] on div "Congregações" at bounding box center [292, 202] width 106 height 25
click at [471, 201] on div "Publicadores avulsos" at bounding box center [466, 202] width 152 height 25
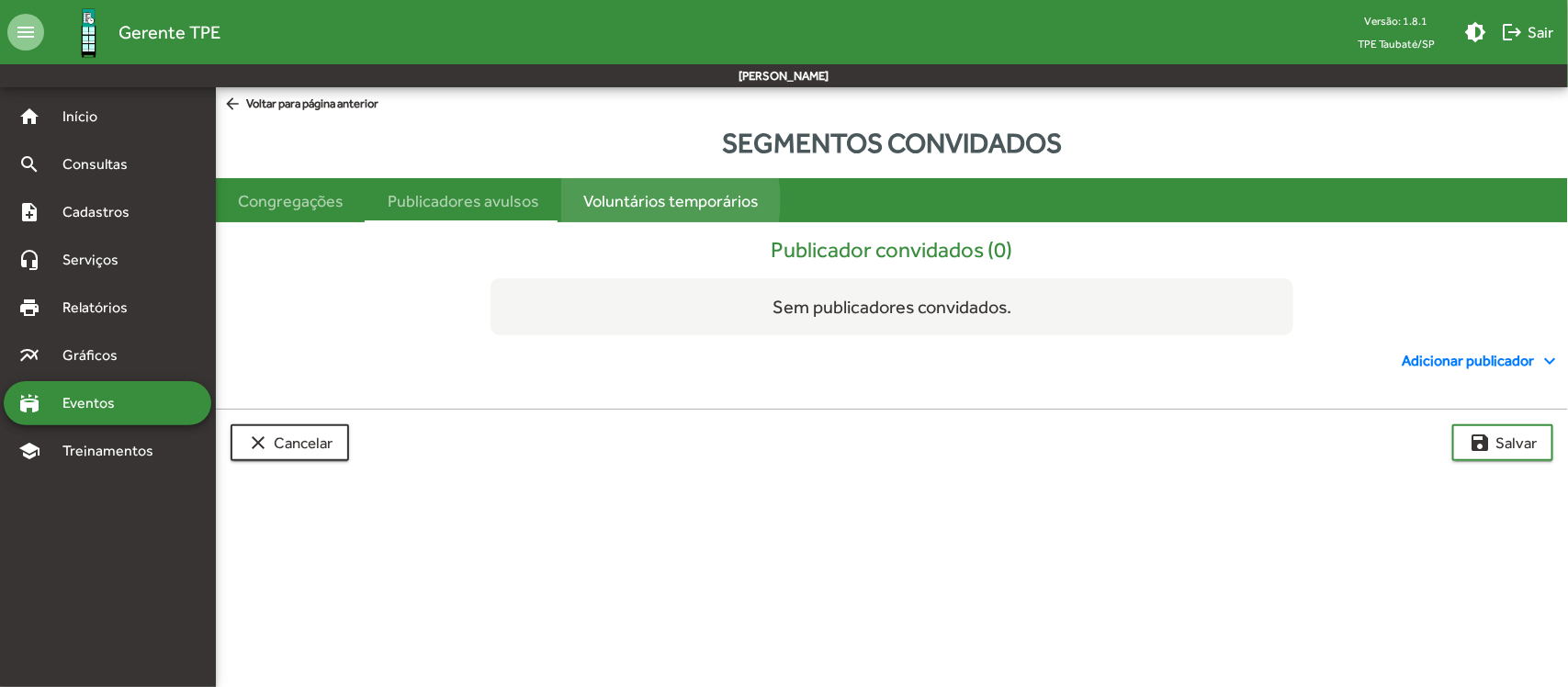
click at [648, 200] on div "Voluntários temporários" at bounding box center [670, 201] width 176 height 25
click at [320, 196] on div "Congregações" at bounding box center [290, 201] width 106 height 25
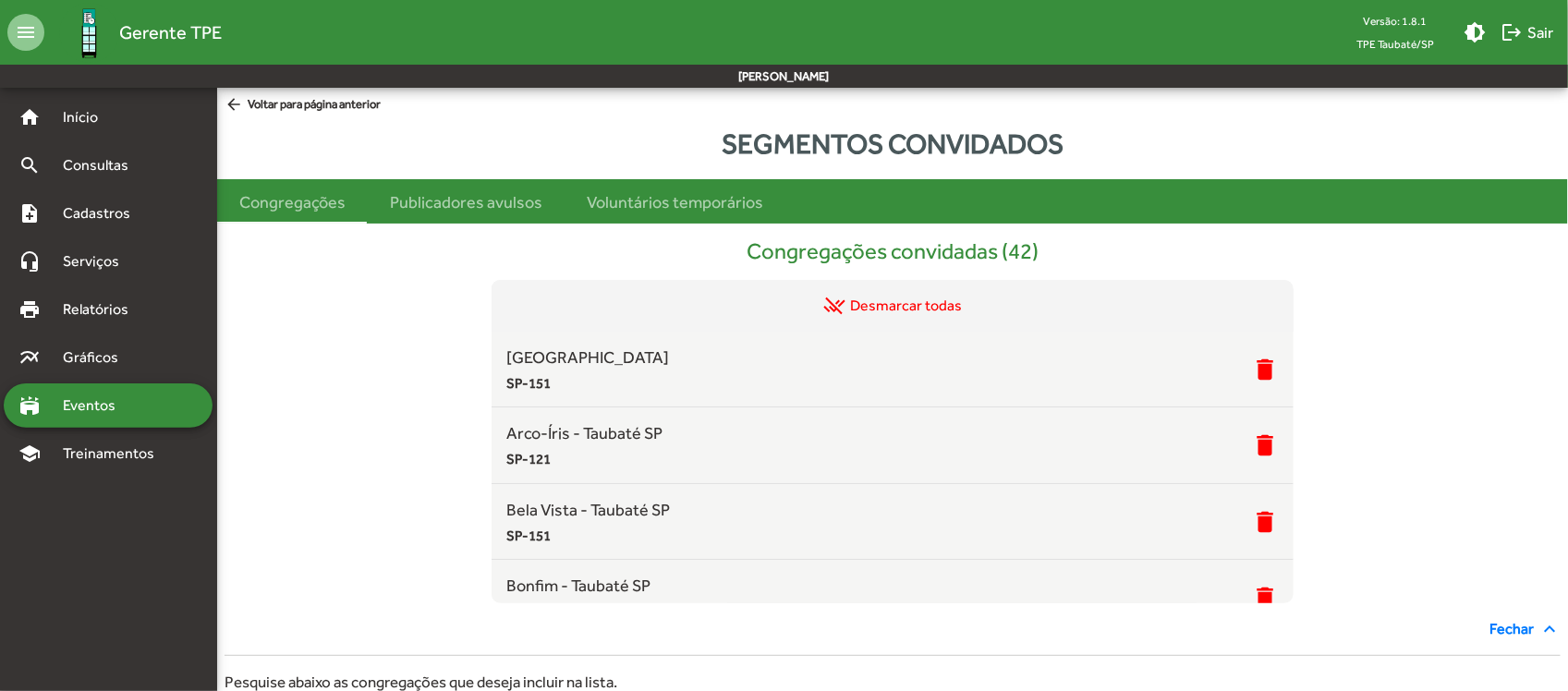
click at [243, 102] on mat-icon "arrow_back" at bounding box center [236, 105] width 23 height 20
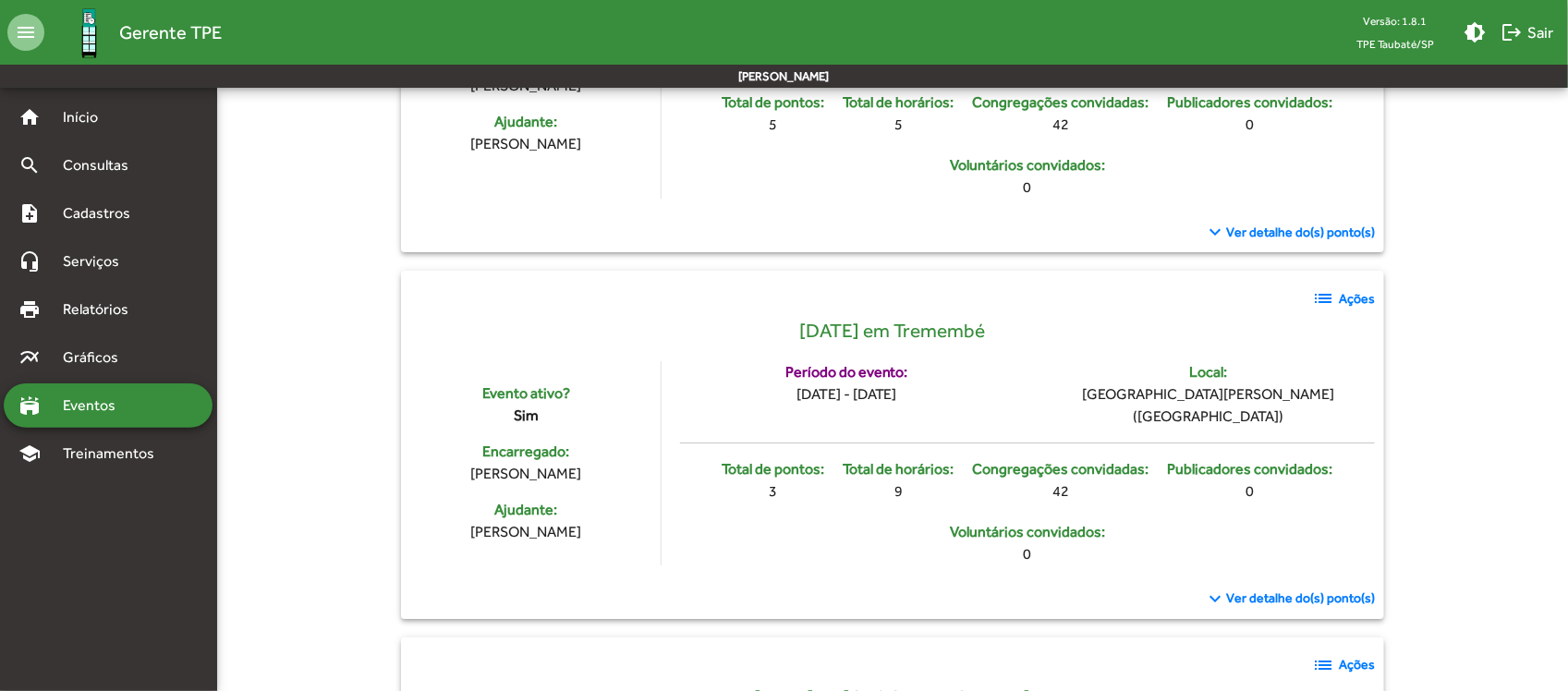
scroll to position [2657, 0]
